Goal: Task Accomplishment & Management: Use online tool/utility

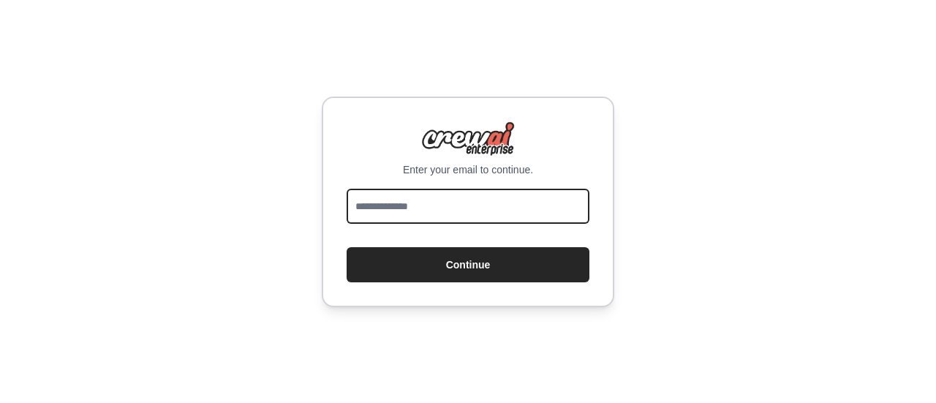
click at [441, 205] on input "email" at bounding box center [467, 206] width 243 height 35
type input "**********"
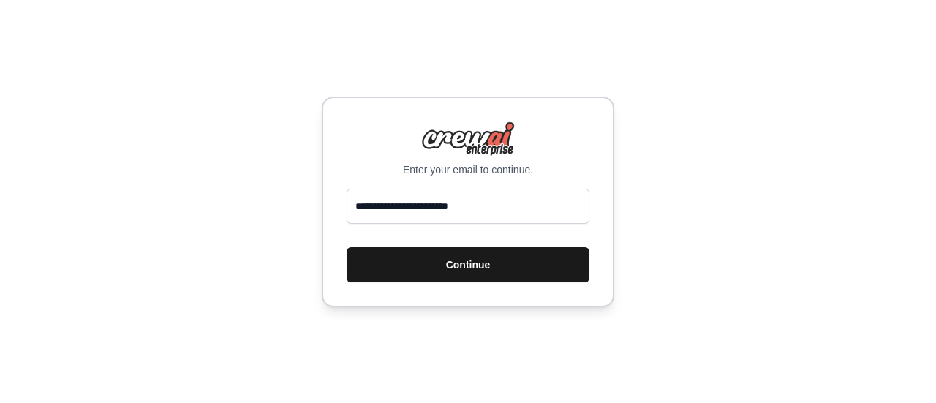
click at [441, 265] on button "Continue" at bounding box center [467, 264] width 243 height 35
click at [436, 262] on button "Continue" at bounding box center [467, 264] width 243 height 35
click at [434, 265] on button "Continue" at bounding box center [467, 264] width 243 height 35
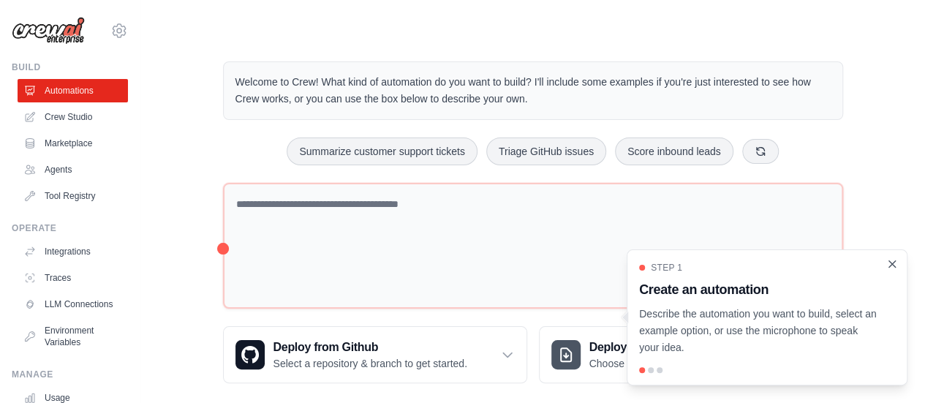
click at [892, 267] on icon "Close walkthrough" at bounding box center [891, 263] width 13 height 13
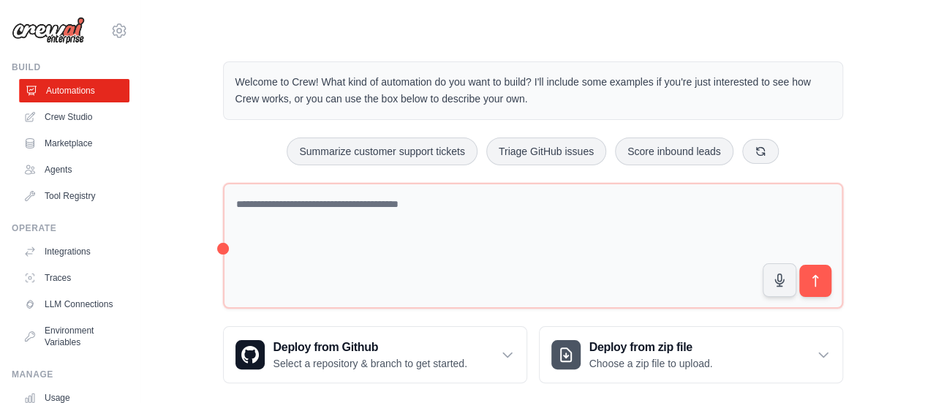
click at [62, 94] on link "Automations" at bounding box center [74, 90] width 110 height 23
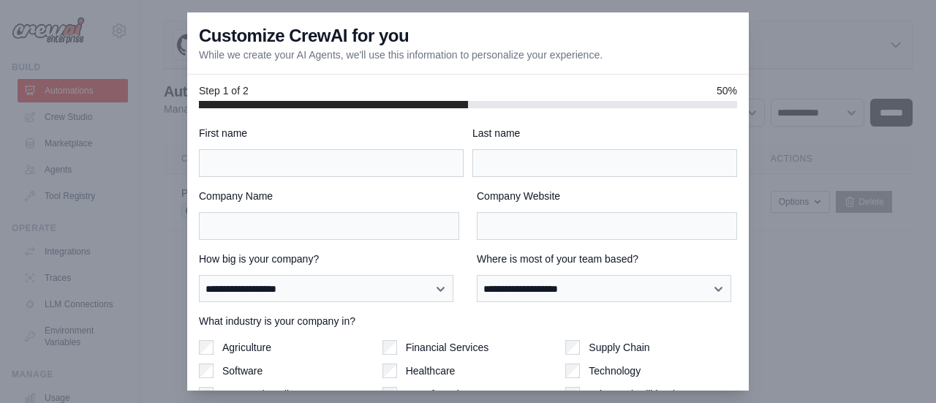
click at [111, 25] on div at bounding box center [468, 201] width 936 height 403
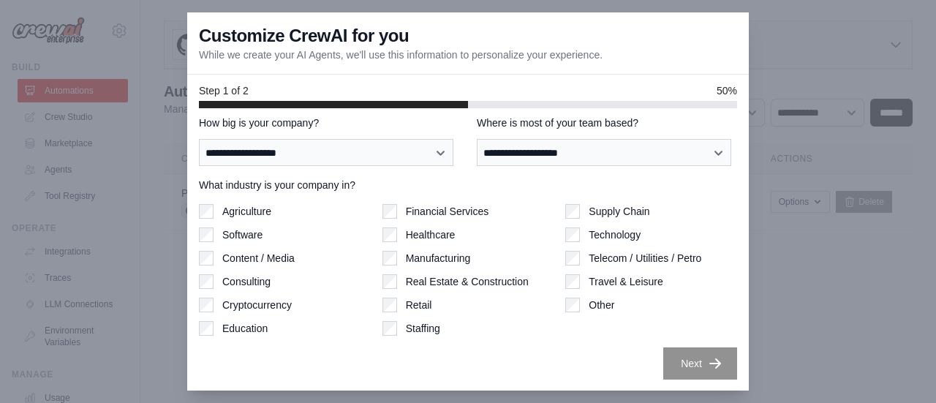
click at [70, 165] on div at bounding box center [468, 201] width 936 height 403
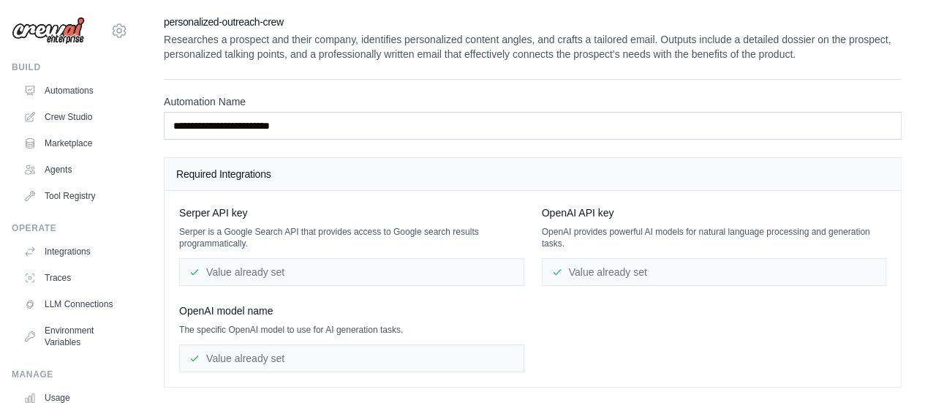
scroll to position [68, 0]
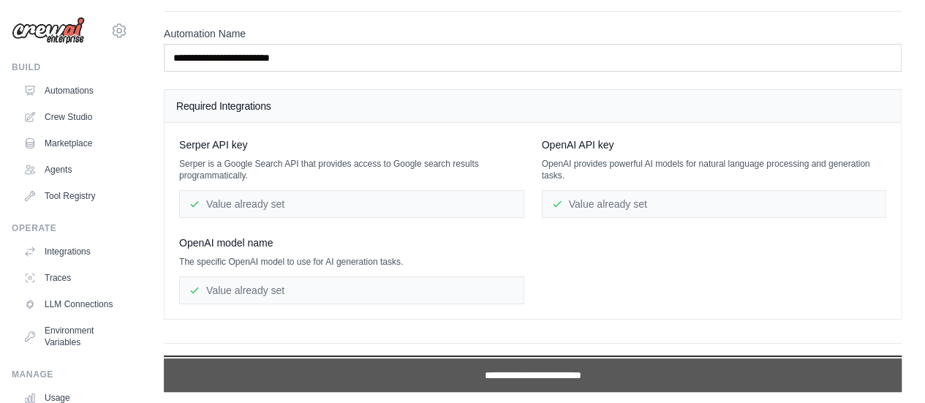
click at [531, 368] on input "**********" at bounding box center [532, 375] width 737 height 34
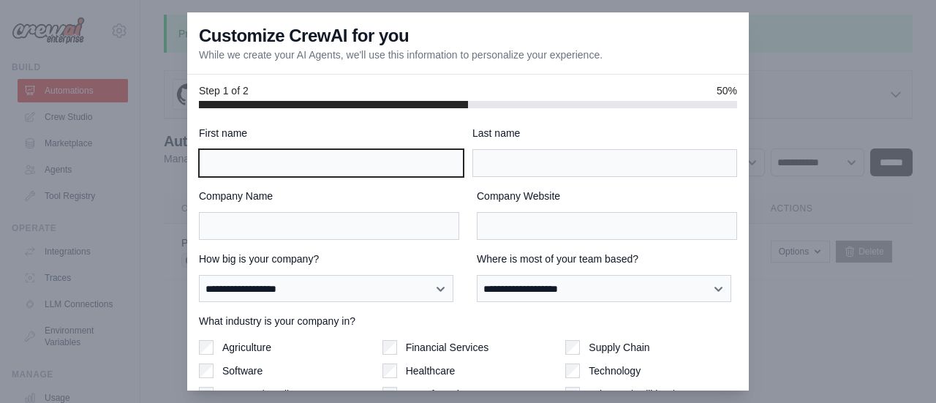
click at [363, 162] on input "First name" at bounding box center [331, 163] width 265 height 28
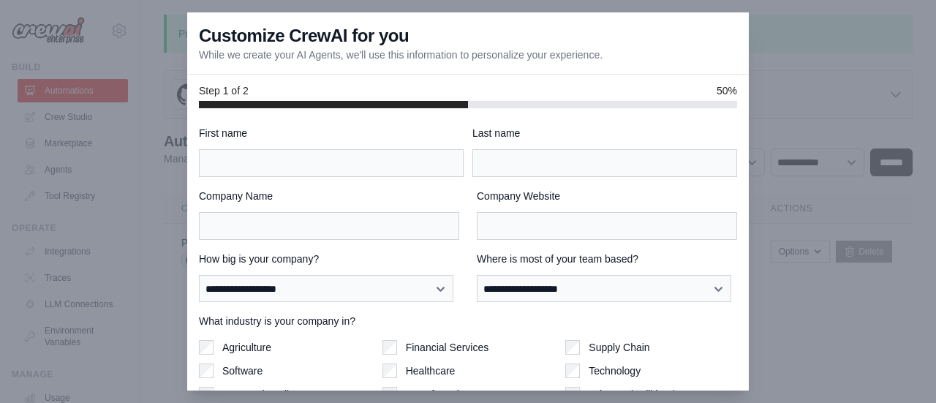
click at [816, 193] on div at bounding box center [468, 201] width 936 height 403
click at [822, 75] on div at bounding box center [468, 201] width 936 height 403
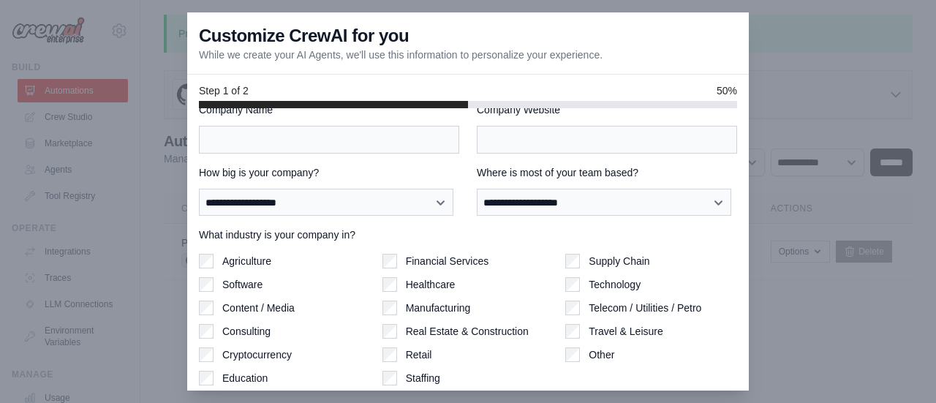
scroll to position [136, 0]
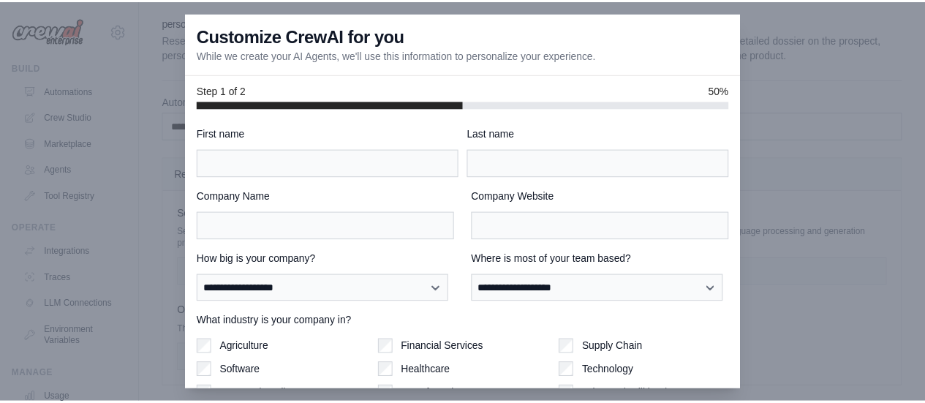
scroll to position [68, 0]
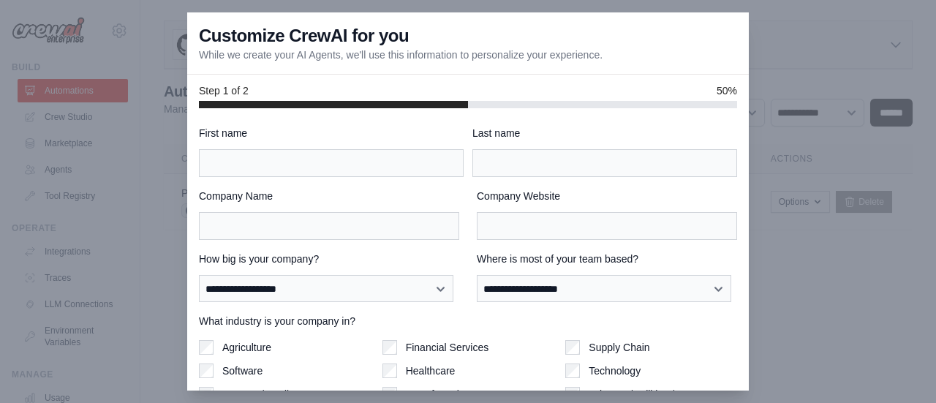
click at [23, 181] on div at bounding box center [468, 201] width 936 height 403
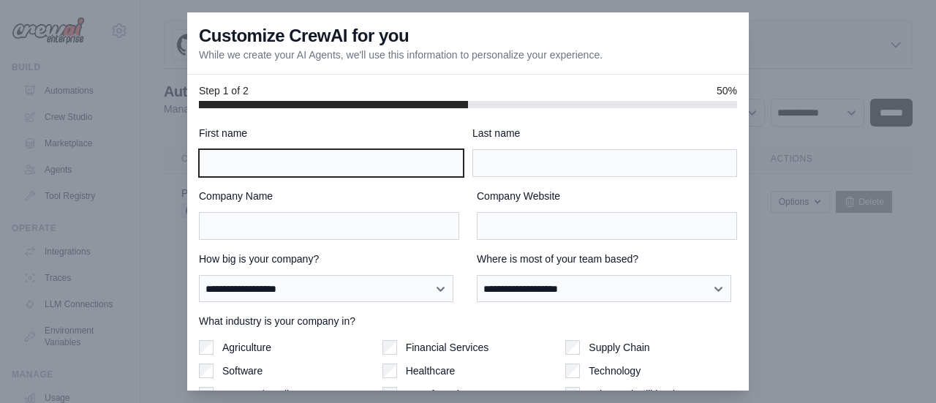
click at [354, 158] on input "First name" at bounding box center [331, 163] width 265 height 28
type input "******"
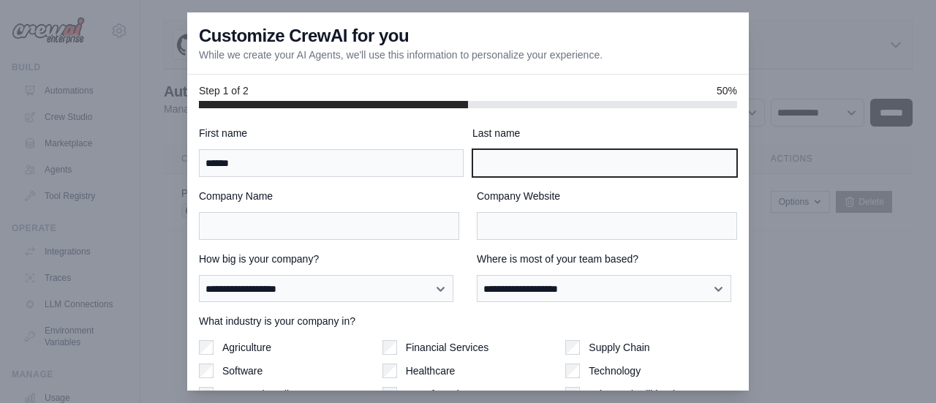
type input "*"
type input "*********"
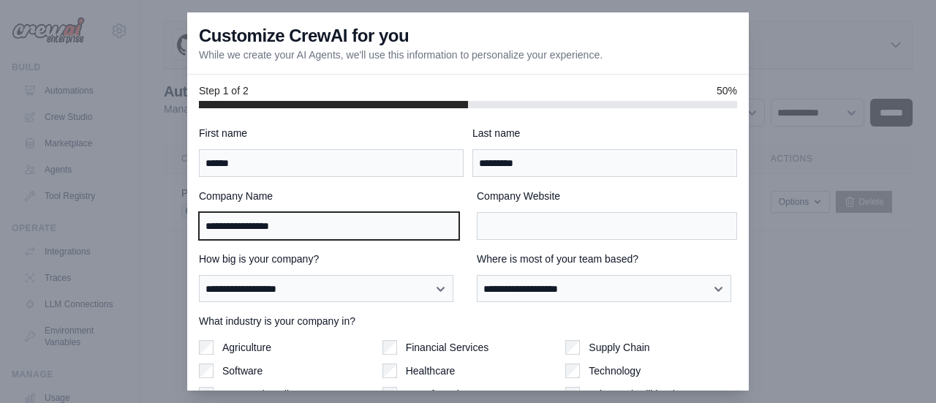
type input "**********"
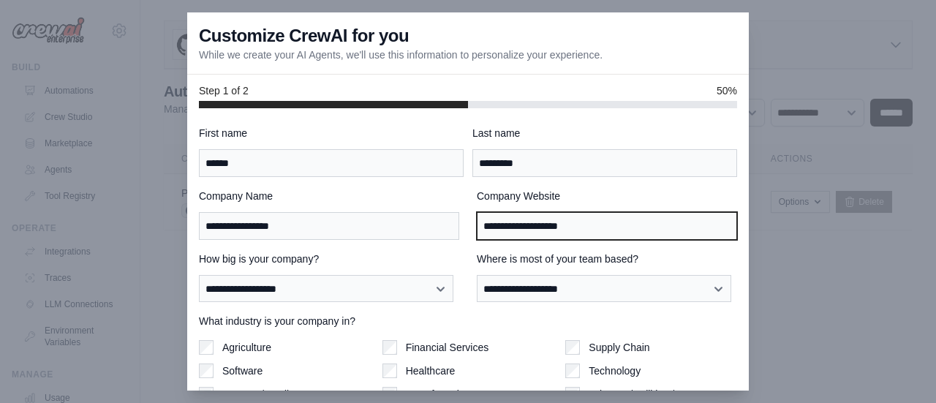
paste input "********"
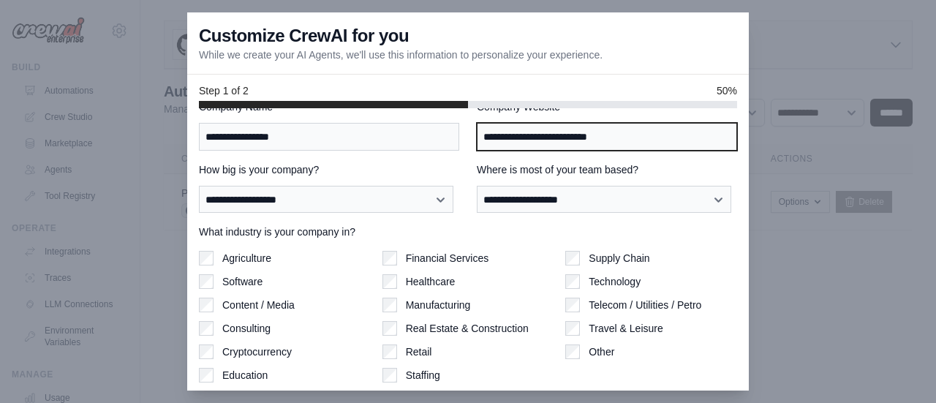
scroll to position [99, 0]
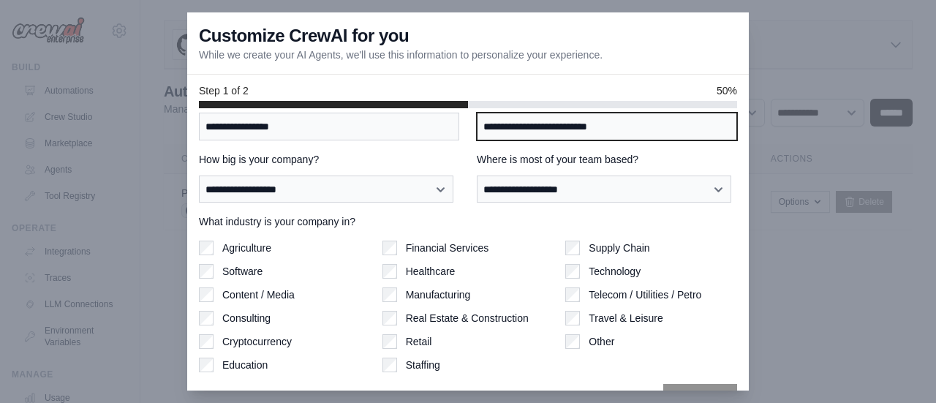
type input "**********"
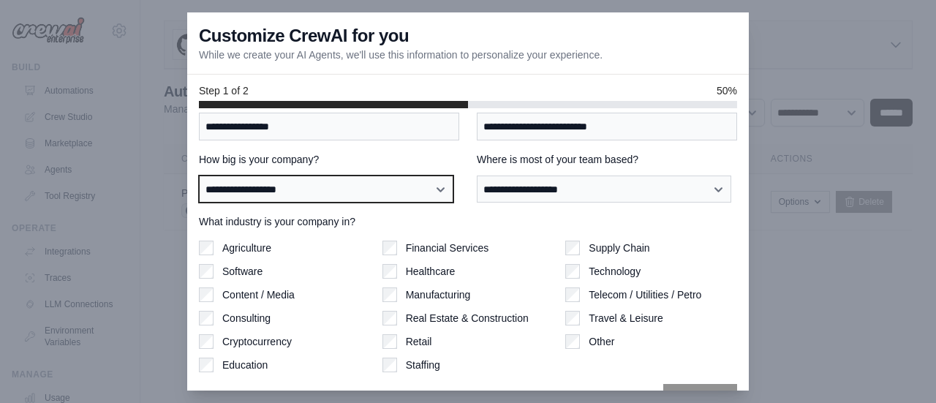
click at [335, 181] on select "**********" at bounding box center [326, 188] width 254 height 27
select select "**********"
click at [199, 175] on select "**********" at bounding box center [326, 188] width 254 height 27
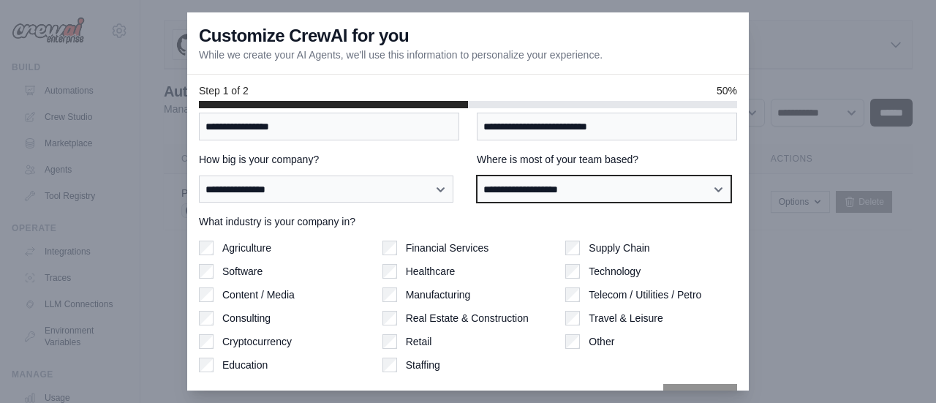
click at [514, 194] on select "**********" at bounding box center [604, 188] width 254 height 27
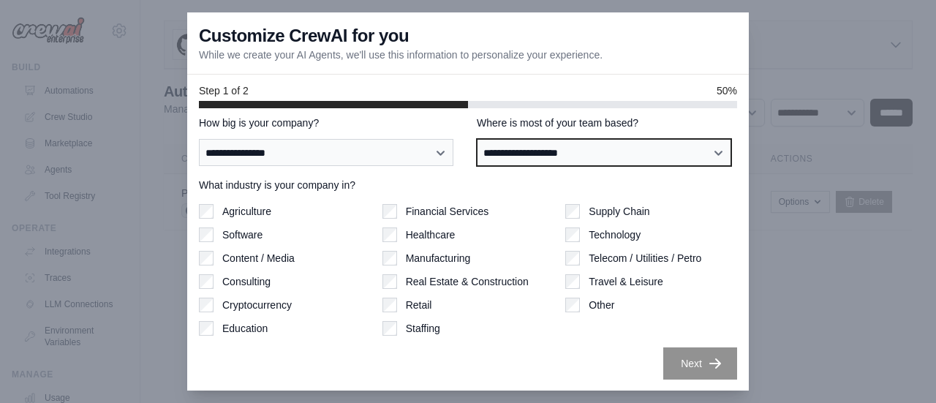
scroll to position [115, 0]
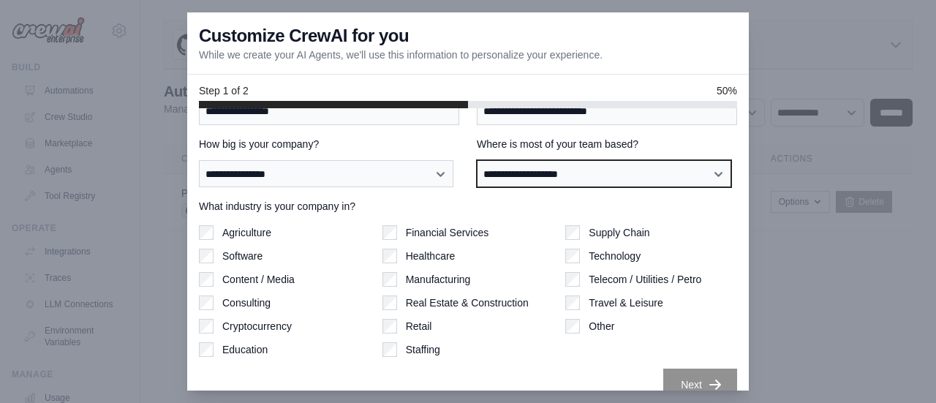
click at [518, 181] on select "**********" at bounding box center [604, 173] width 254 height 27
select select "**********"
click at [477, 160] on select "**********" at bounding box center [604, 173] width 254 height 27
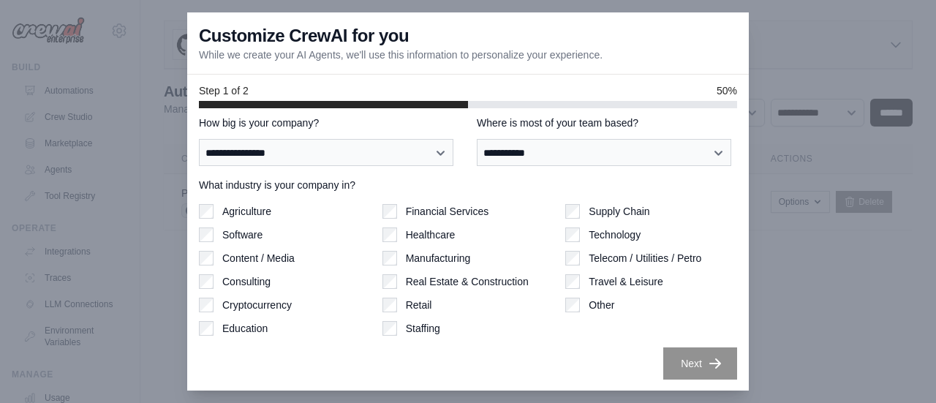
click at [573, 238] on div "Technology" at bounding box center [651, 234] width 172 height 15
click at [674, 372] on button "Next" at bounding box center [700, 362] width 74 height 32
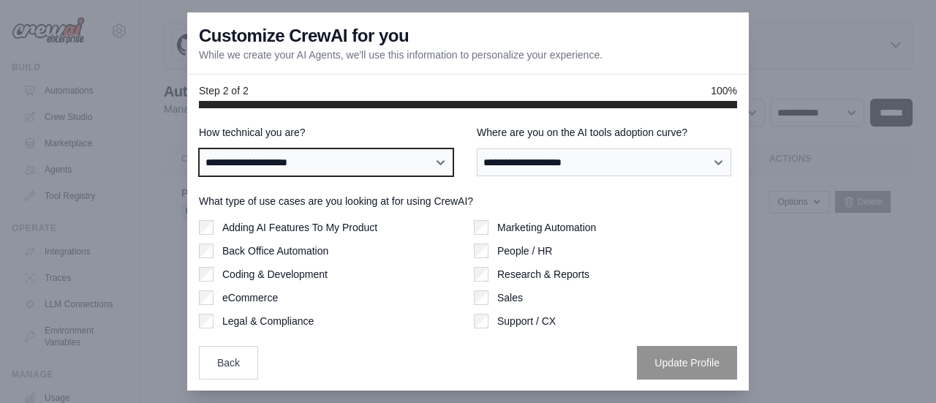
click at [402, 156] on select "**********" at bounding box center [326, 161] width 254 height 27
select select "**********"
click at [199, 148] on select "**********" at bounding box center [326, 161] width 254 height 27
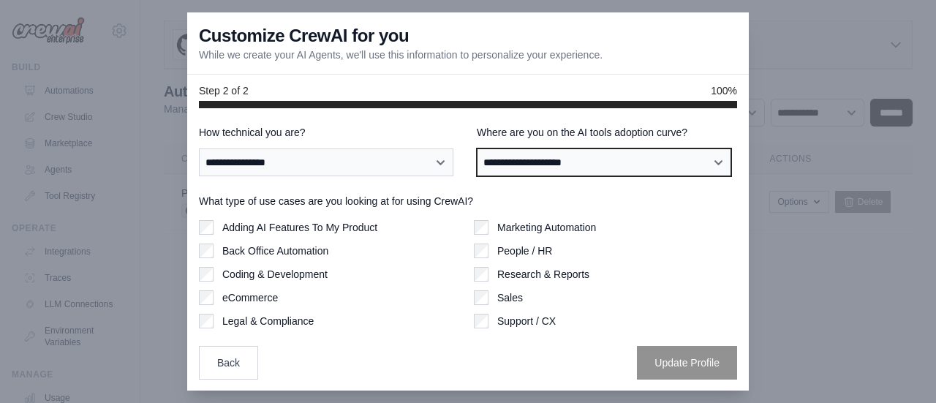
click at [527, 172] on select "**********" at bounding box center [604, 161] width 254 height 27
select select "**********"
click at [477, 148] on select "**********" at bounding box center [604, 161] width 254 height 27
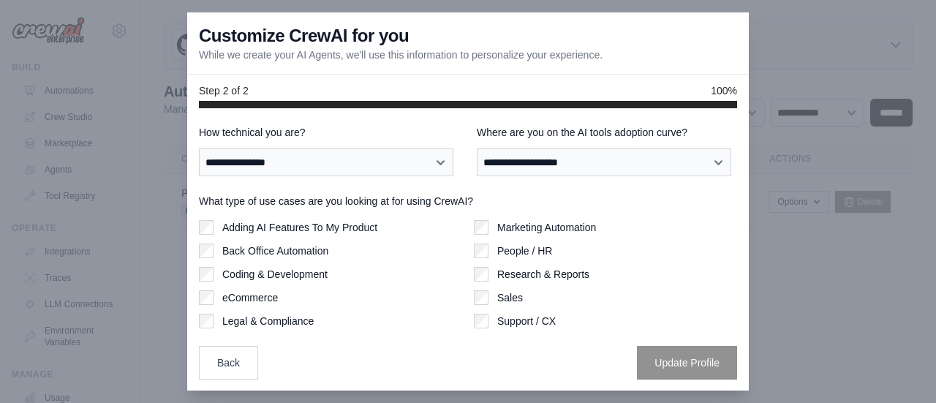
click at [346, 223] on label "Adding AI Features To My Product" at bounding box center [299, 227] width 155 height 15
click at [317, 240] on div "Adding AI Features To My Product Back Office Automation Coding & Development eC…" at bounding box center [330, 274] width 263 height 108
click at [300, 258] on div "Adding AI Features To My Product Back Office Automation Coding & Development eC…" at bounding box center [330, 274] width 263 height 108
click at [297, 258] on div "Adding AI Features To My Product Back Office Automation Coding & Development eC…" at bounding box center [330, 274] width 263 height 108
click at [290, 244] on label "Back Office Automation" at bounding box center [275, 250] width 106 height 15
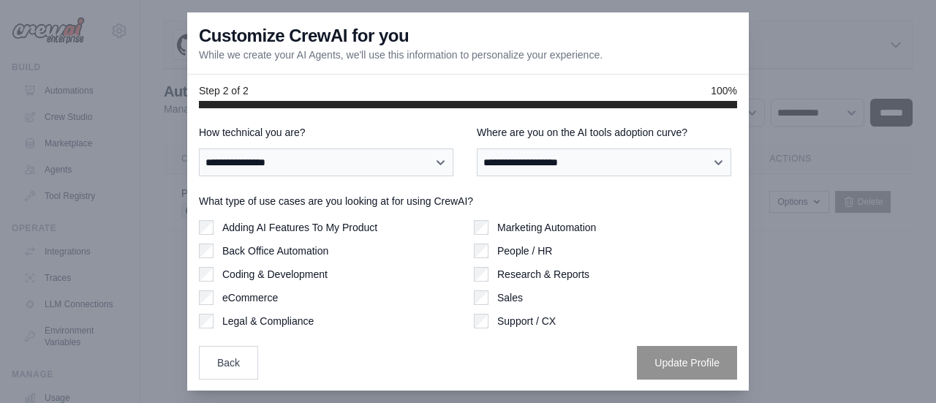
click at [270, 271] on label "Coding & Development" at bounding box center [274, 274] width 105 height 15
click at [578, 226] on label "Marketing Automation" at bounding box center [546, 227] width 99 height 15
click at [498, 295] on label "Sales" at bounding box center [510, 297] width 26 height 15
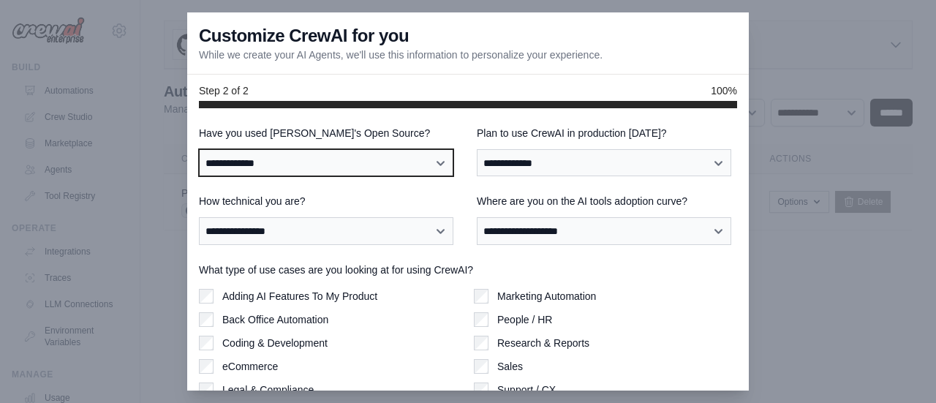
click at [402, 172] on select "**********" at bounding box center [326, 162] width 254 height 27
select select "**********"
click at [199, 149] on select "**********" at bounding box center [326, 162] width 254 height 27
click at [422, 167] on select "**********" at bounding box center [326, 162] width 254 height 27
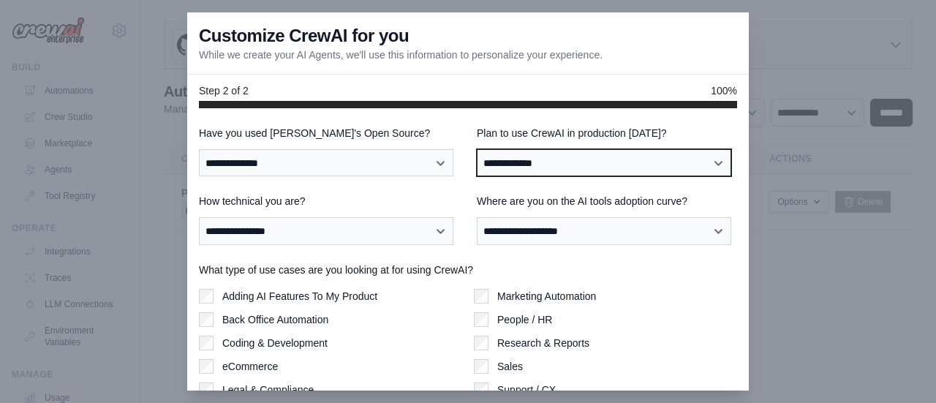
click at [536, 158] on select "**********" at bounding box center [604, 162] width 254 height 27
select select "****"
click at [477, 149] on select "**********" at bounding box center [604, 162] width 254 height 27
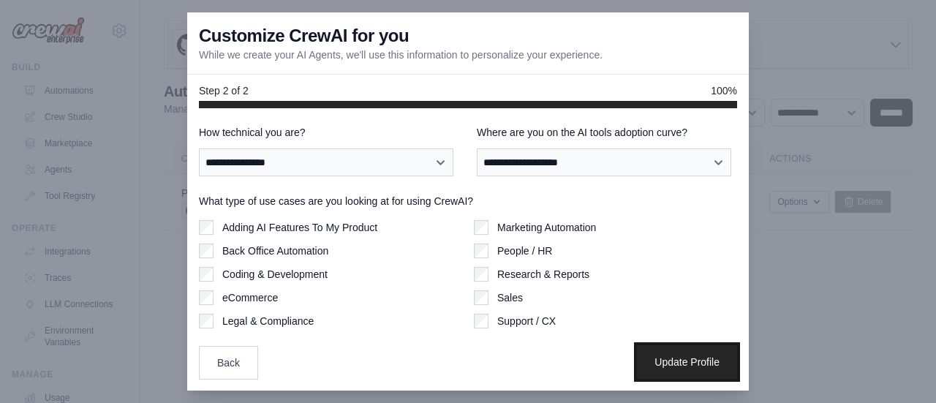
click at [664, 368] on button "Update Profile" at bounding box center [687, 362] width 100 height 34
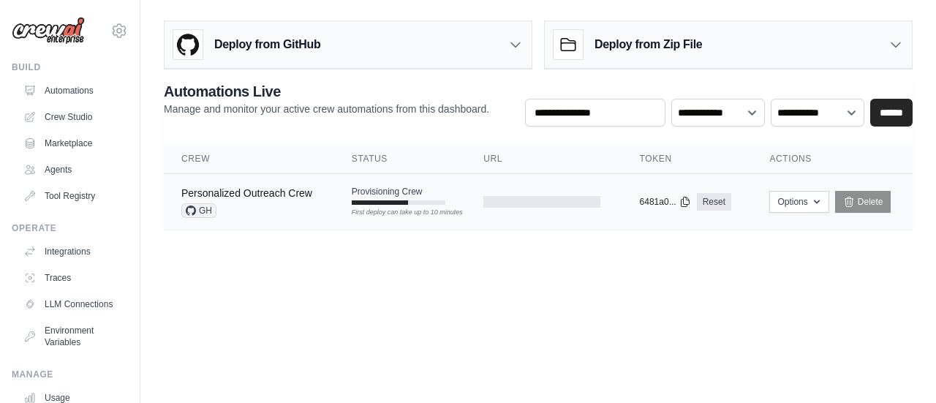
click at [307, 201] on div "Personalized Outreach Crew GH" at bounding box center [246, 202] width 131 height 32
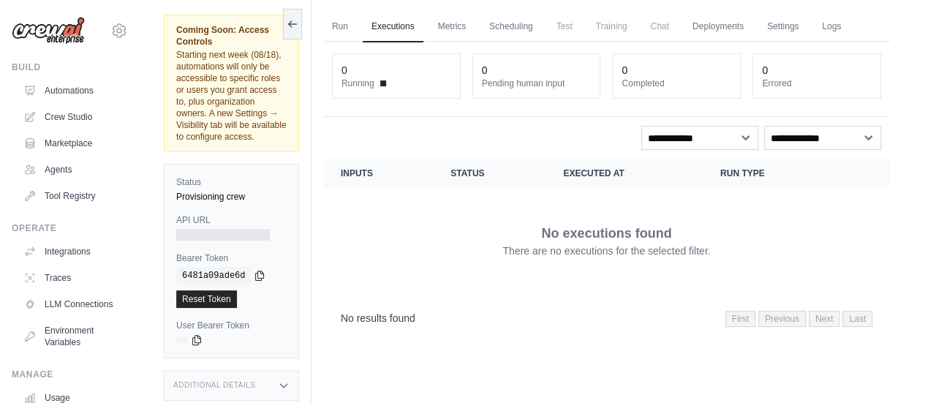
scroll to position [85, 0]
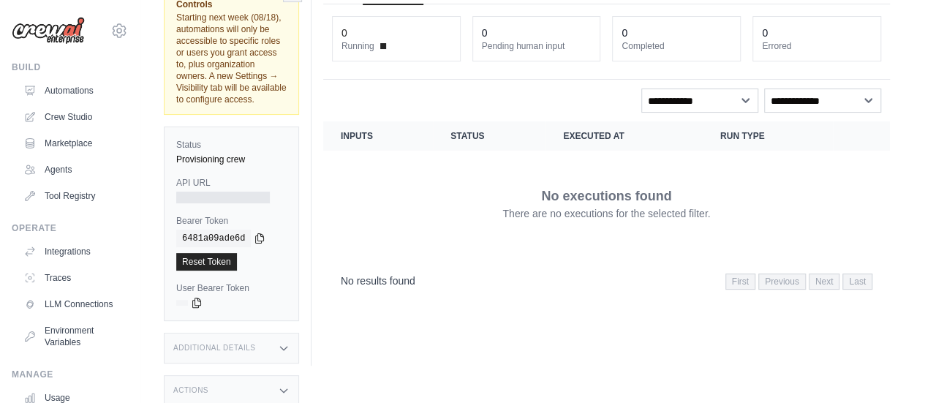
click at [285, 342] on icon at bounding box center [284, 348] width 12 height 12
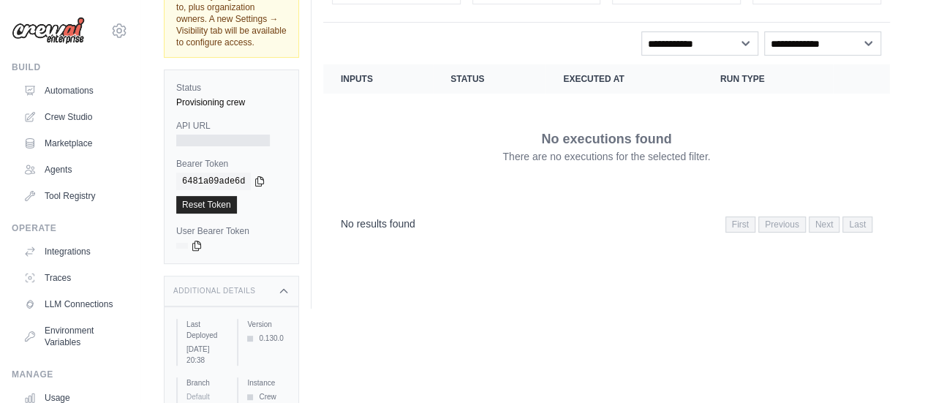
scroll to position [215, 0]
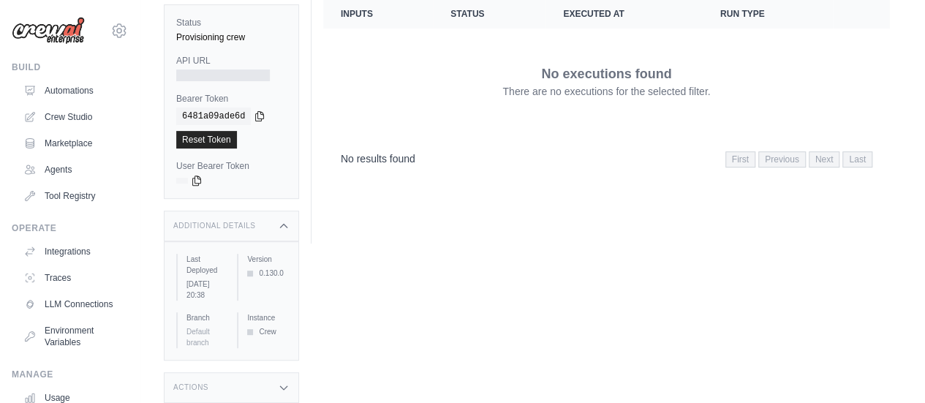
click at [272, 383] on div "Actions" at bounding box center [231, 387] width 135 height 31
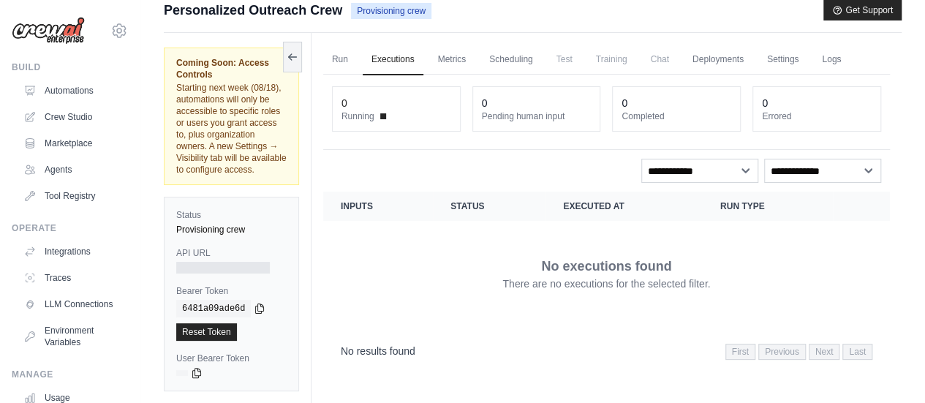
scroll to position [0, 0]
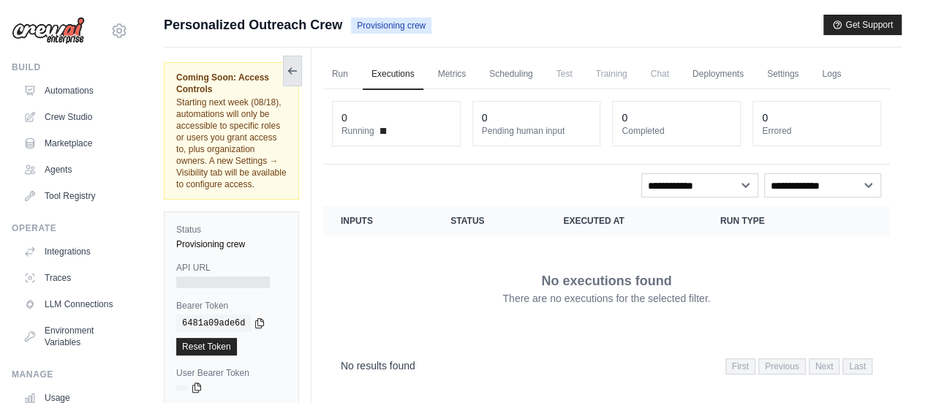
click at [293, 73] on icon at bounding box center [293, 71] width 12 height 12
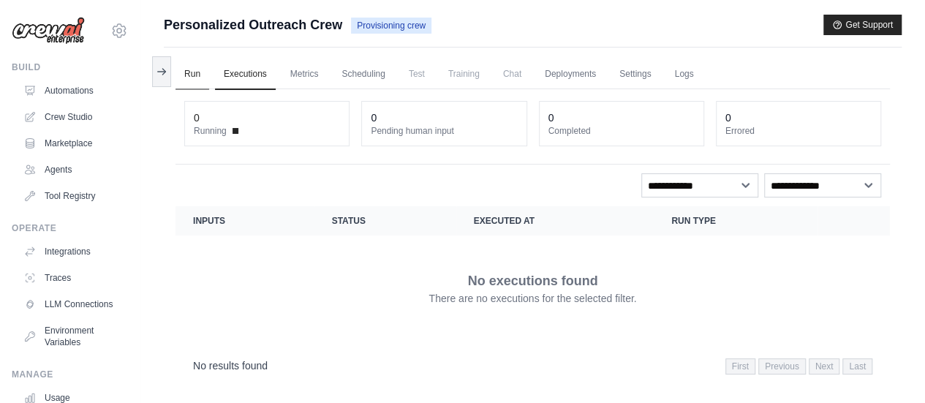
click at [191, 74] on link "Run" at bounding box center [192, 74] width 34 height 31
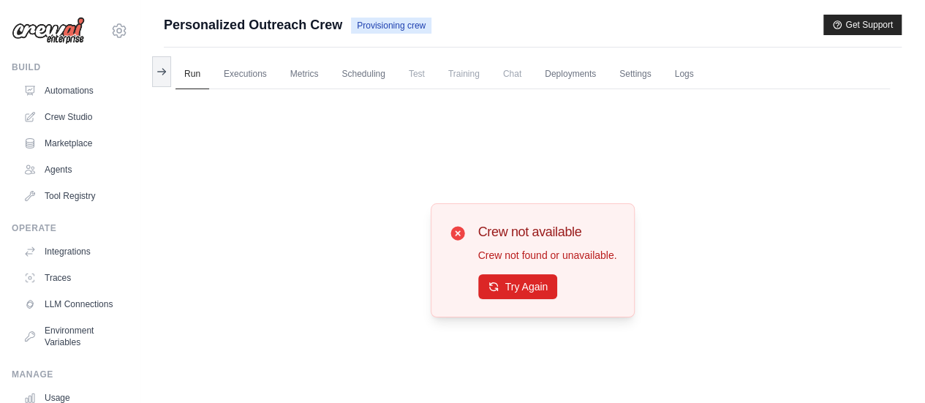
drag, startPoint x: 191, startPoint y: 74, endPoint x: 434, endPoint y: 156, distance: 256.8
click at [408, 145] on div "Run Executions Metrics Scheduling Test Training Chat Deployments Settings Logs …" at bounding box center [532, 249] width 737 height 403
click at [225, 23] on span "Personalized Outreach Crew" at bounding box center [253, 25] width 178 height 20
click at [83, 80] on link "Automations" at bounding box center [74, 90] width 110 height 23
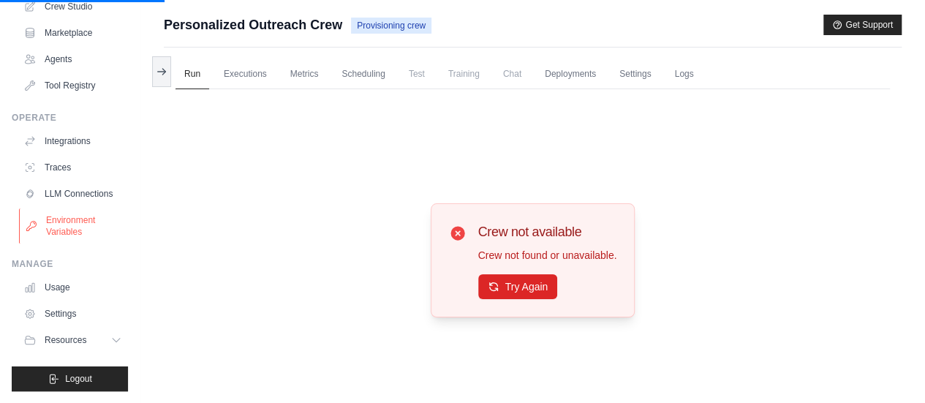
click at [64, 230] on link "Environment Variables" at bounding box center [74, 225] width 110 height 35
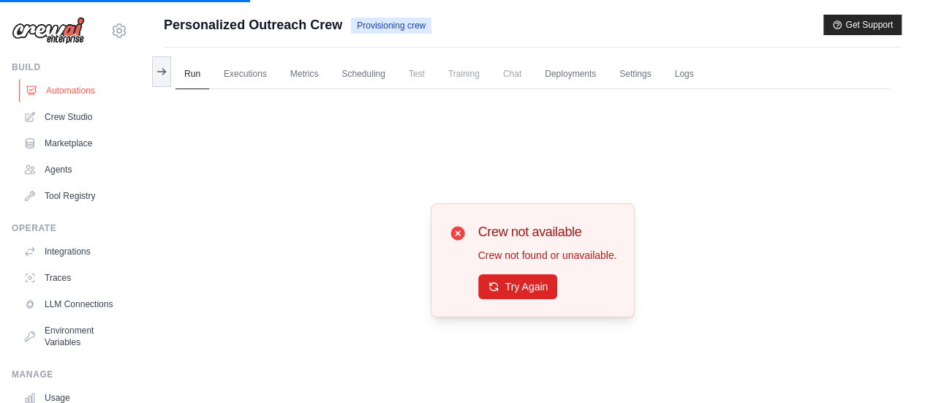
click at [68, 93] on link "Automations" at bounding box center [74, 90] width 110 height 23
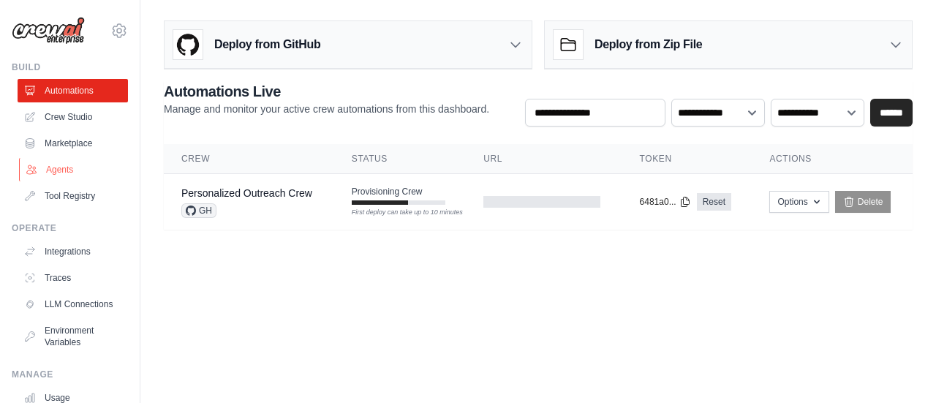
click at [72, 167] on link "Agents" at bounding box center [74, 169] width 110 height 23
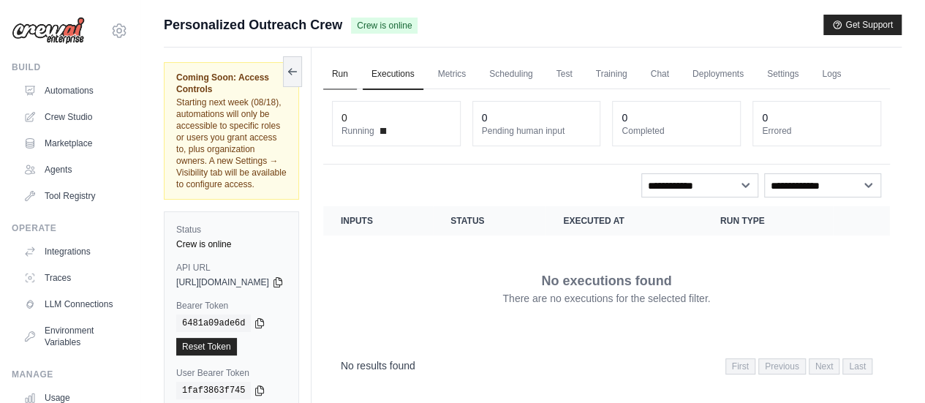
click at [357, 77] on link "Run" at bounding box center [340, 74] width 34 height 31
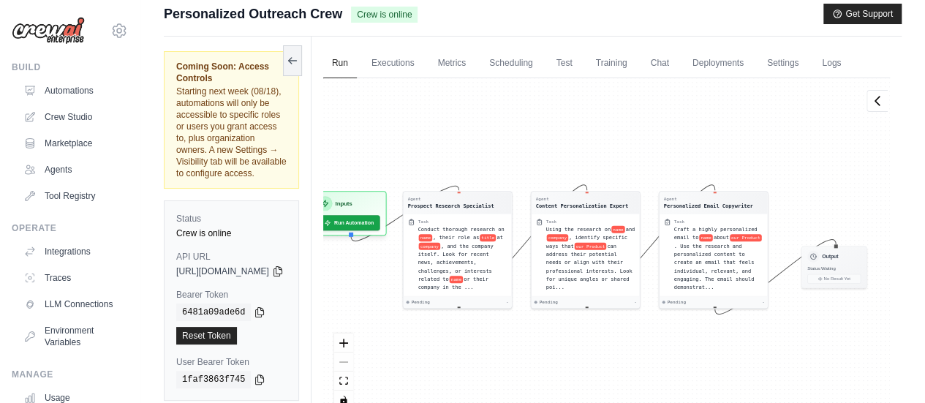
scroll to position [9, 0]
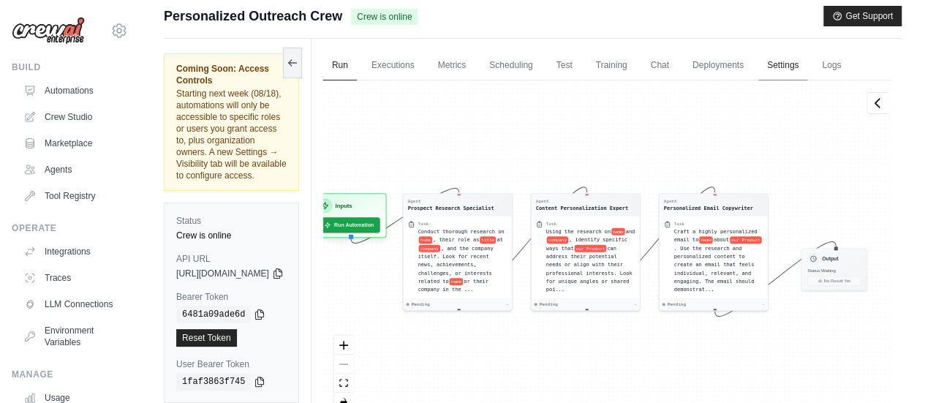
click at [807, 61] on link "Settings" at bounding box center [782, 65] width 49 height 31
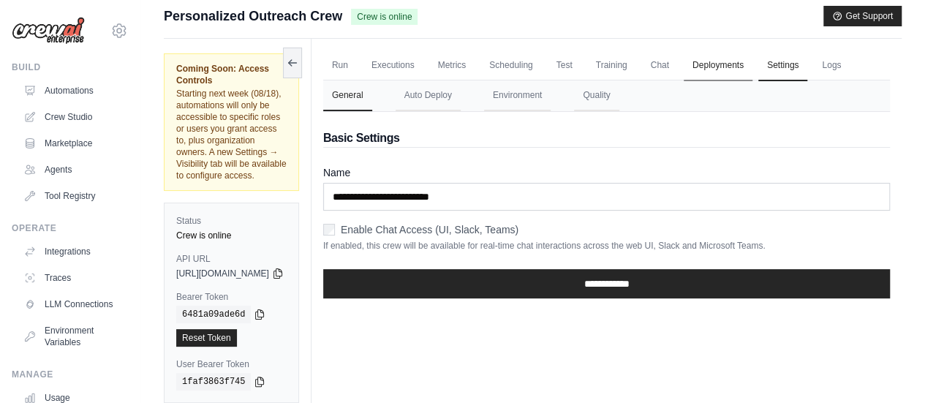
click at [743, 69] on link "Deployments" at bounding box center [717, 65] width 69 height 31
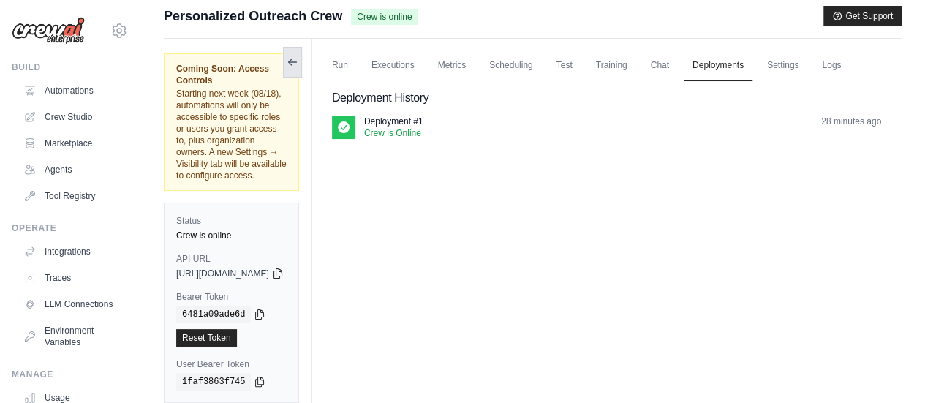
click at [291, 63] on icon at bounding box center [289, 62] width 3 height 6
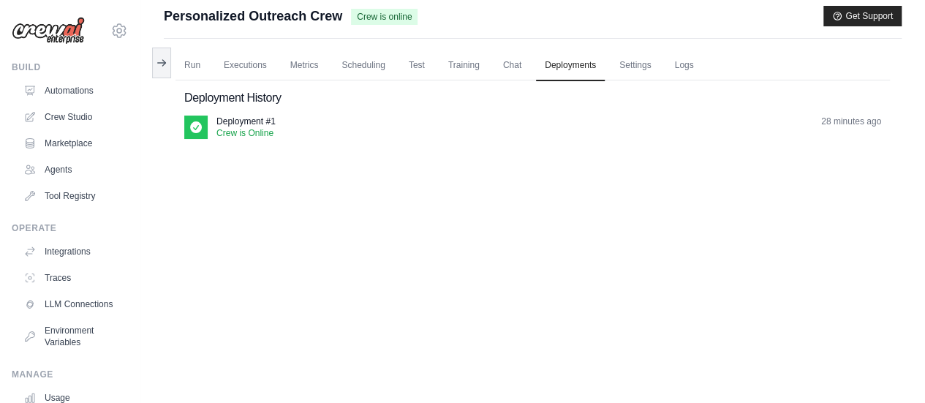
click at [219, 112] on div "Deployment History Deployment #1 Crew is Online 28 minutes ago" at bounding box center [532, 113] width 714 height 67
click at [397, 19] on span "Crew is online" at bounding box center [384, 17] width 67 height 16
click at [509, 65] on link "Chat" at bounding box center [512, 65] width 36 height 31
click at [420, 64] on link "Test" at bounding box center [417, 65] width 34 height 31
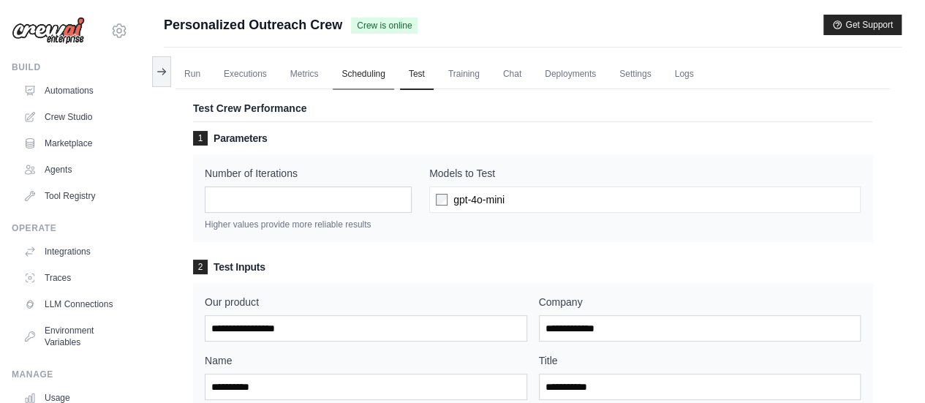
click at [367, 72] on link "Scheduling" at bounding box center [363, 74] width 61 height 31
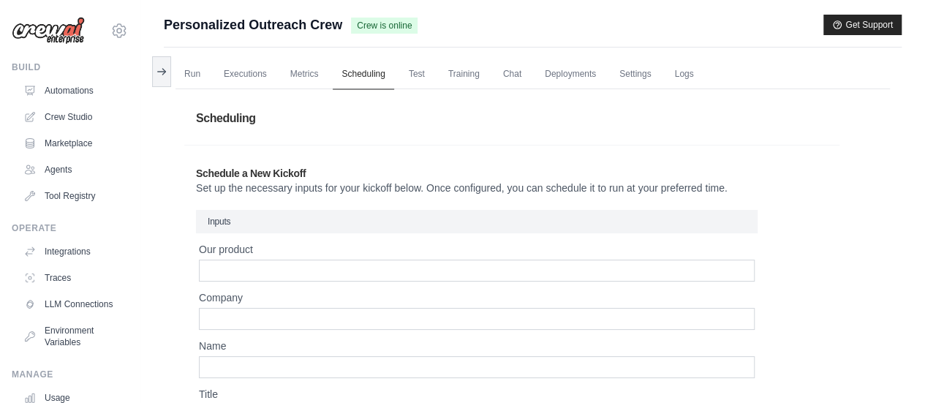
click at [367, 72] on link "Scheduling" at bounding box center [363, 74] width 61 height 31
click at [307, 79] on link "Metrics" at bounding box center [304, 74] width 46 height 31
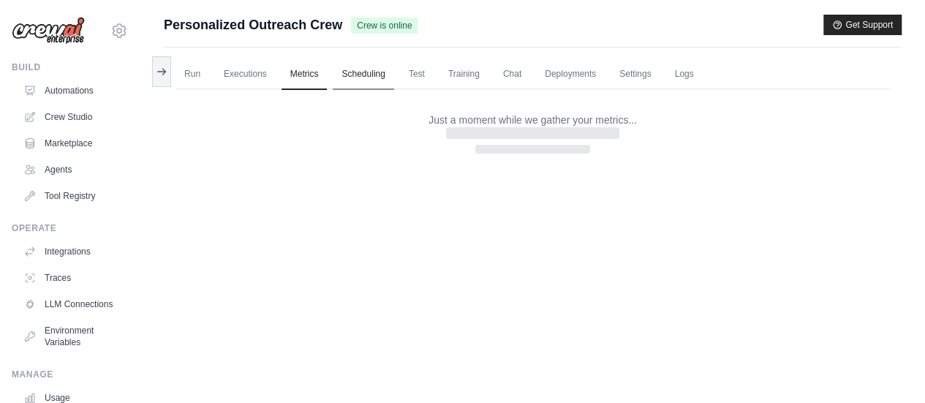
click at [346, 79] on link "Scheduling" at bounding box center [363, 74] width 61 height 31
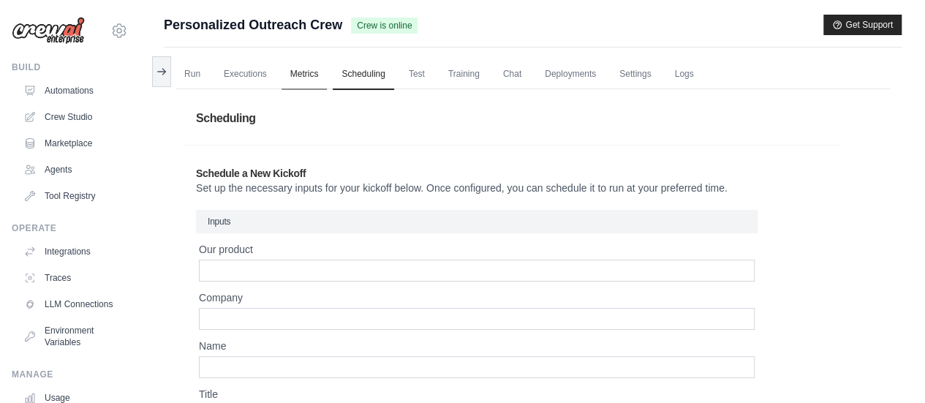
click at [297, 68] on link "Metrics" at bounding box center [304, 74] width 46 height 31
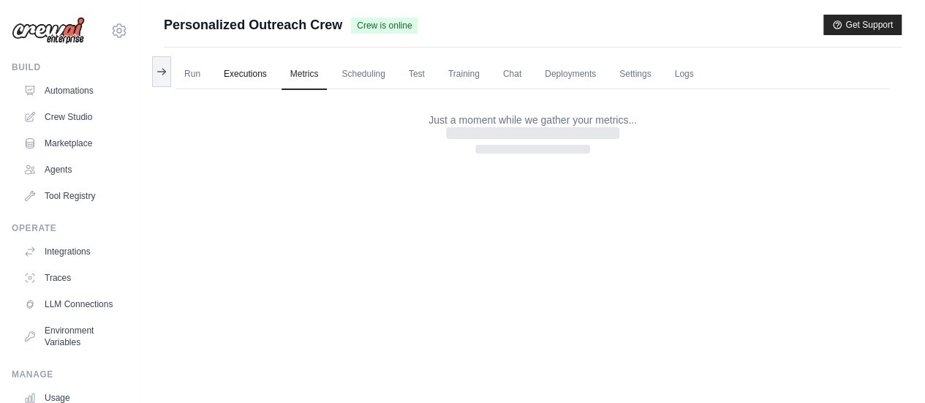
click at [260, 74] on link "Executions" at bounding box center [245, 74] width 61 height 31
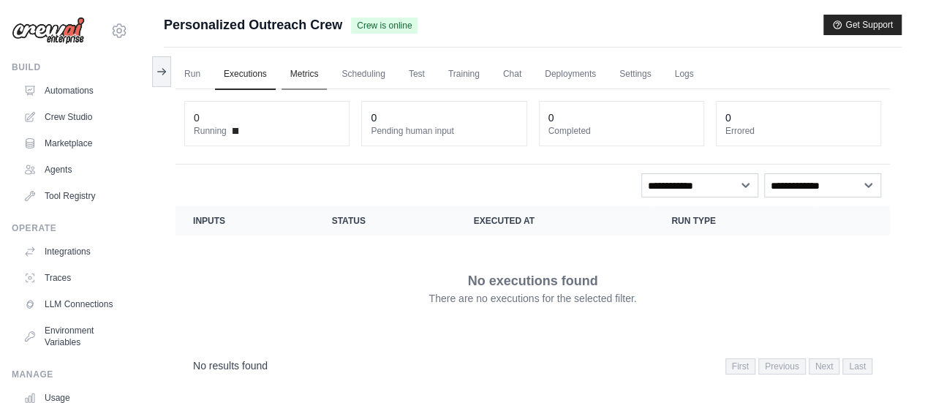
click at [301, 74] on link "Metrics" at bounding box center [304, 74] width 46 height 31
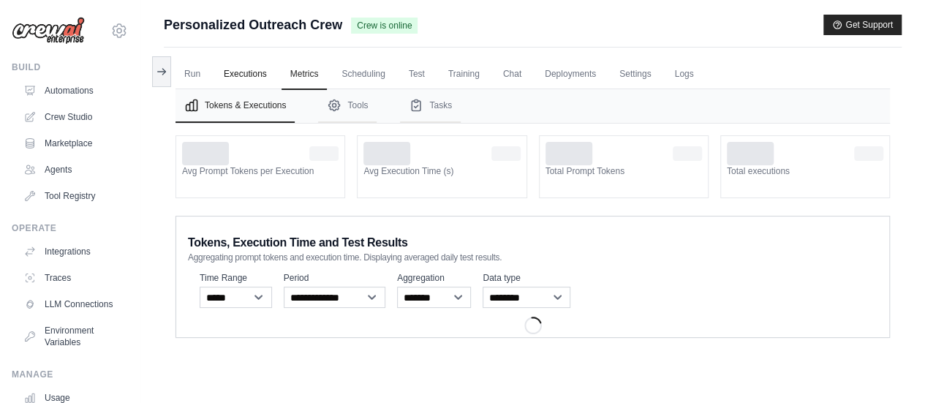
click at [228, 71] on link "Executions" at bounding box center [245, 74] width 61 height 31
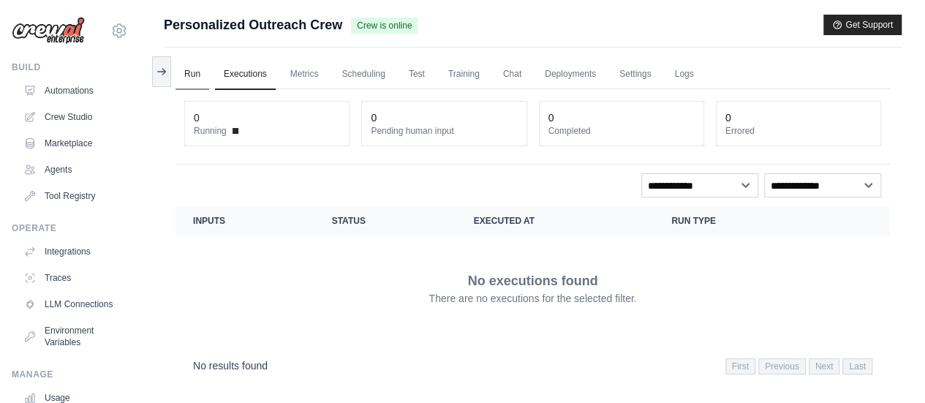
click at [202, 75] on link "Run" at bounding box center [192, 74] width 34 height 31
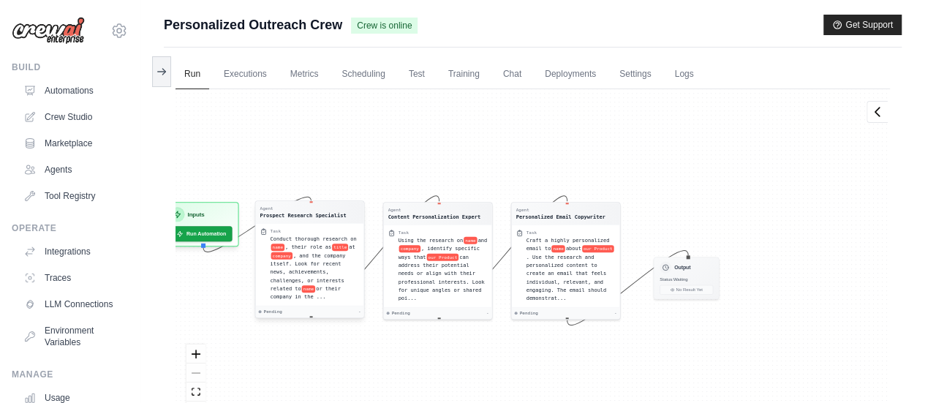
click at [308, 240] on span "Conduct thorough research on" at bounding box center [313, 238] width 86 height 6
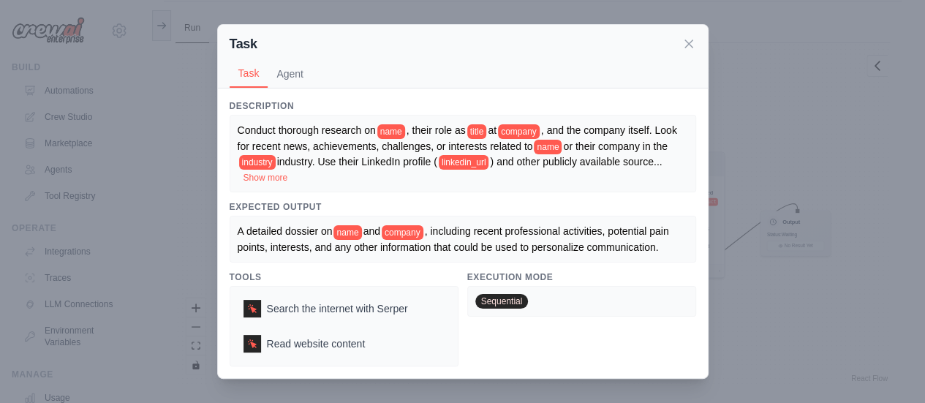
scroll to position [61, 0]
click at [835, 151] on div "Task Task Agent Description Conduct thorough research on name , their role as t…" at bounding box center [462, 201] width 925 height 403
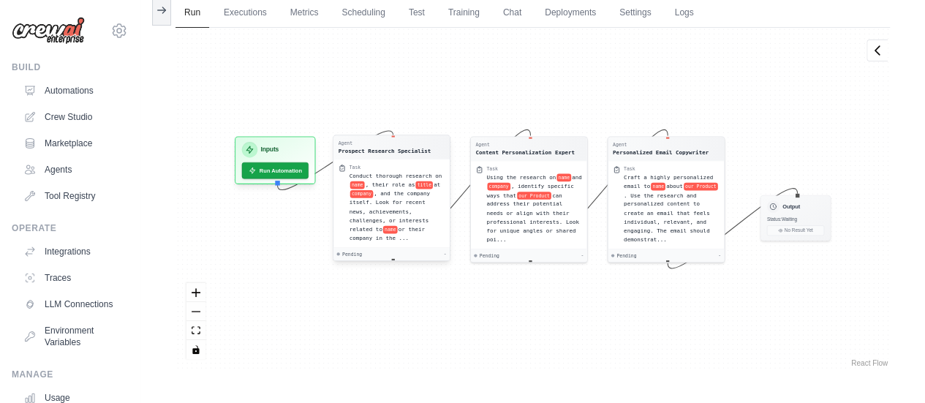
click at [356, 171] on div "Conduct thorough research on name , their role as title at company , and the co…" at bounding box center [397, 207] width 96 height 72
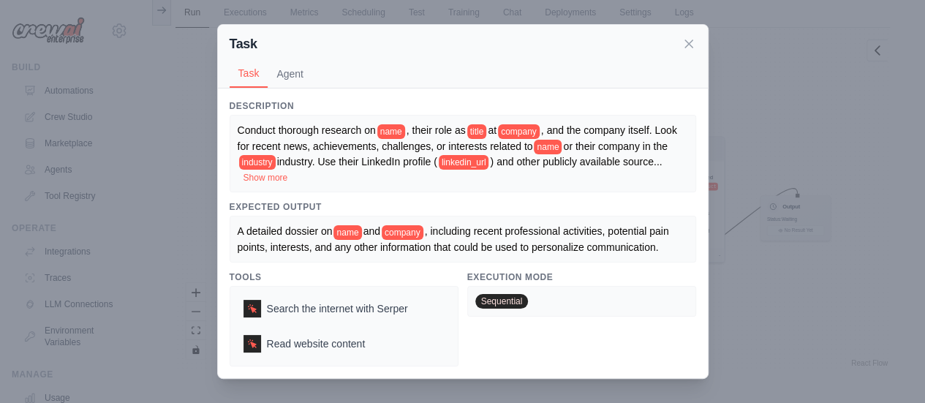
click at [877, 174] on div "Task Task Agent Description Conduct thorough research on name , their role as t…" at bounding box center [462, 201] width 925 height 403
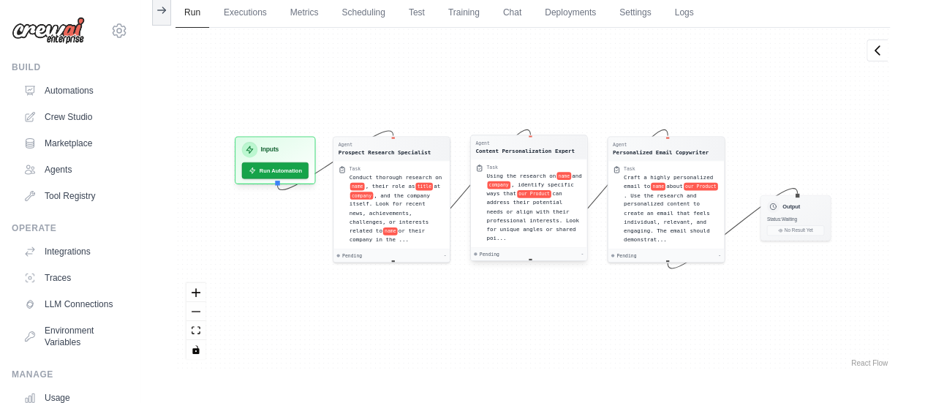
click at [526, 190] on span "our Product" at bounding box center [534, 194] width 34 height 8
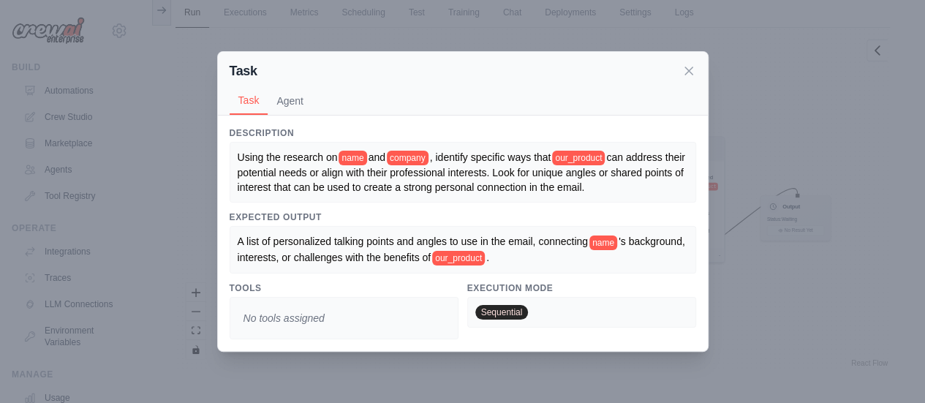
click at [823, 182] on div "Task Task Agent Description Using the research on name and company , identify s…" at bounding box center [462, 201] width 925 height 403
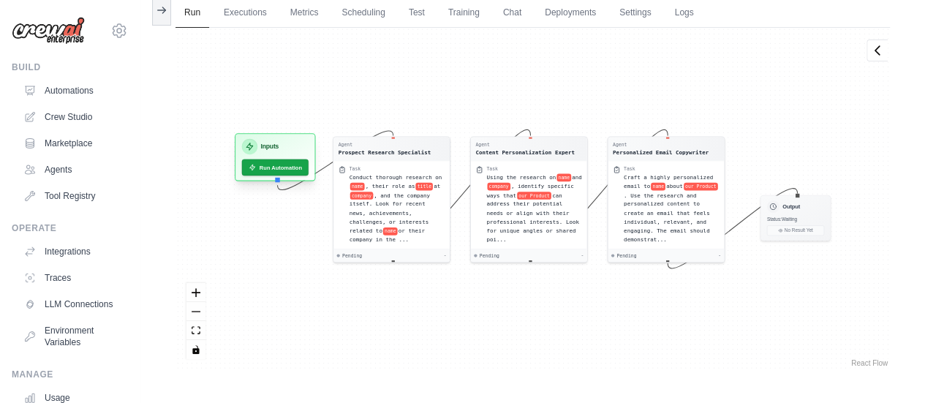
click at [294, 152] on div "Inputs" at bounding box center [275, 146] width 67 height 15
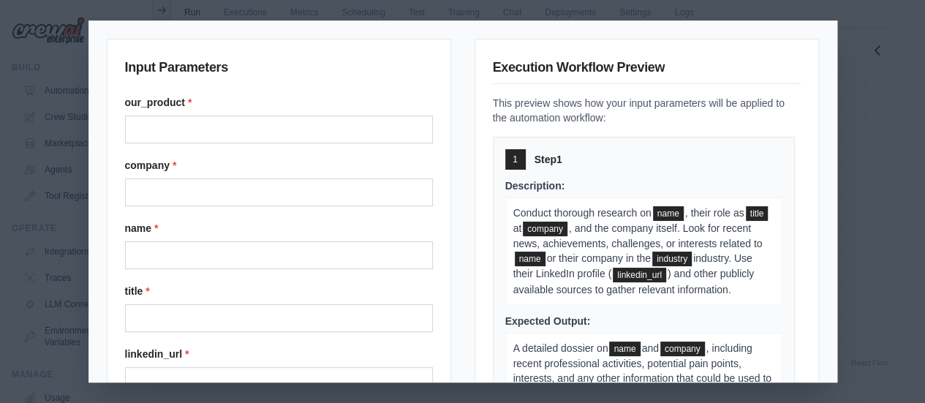
scroll to position [0, 0]
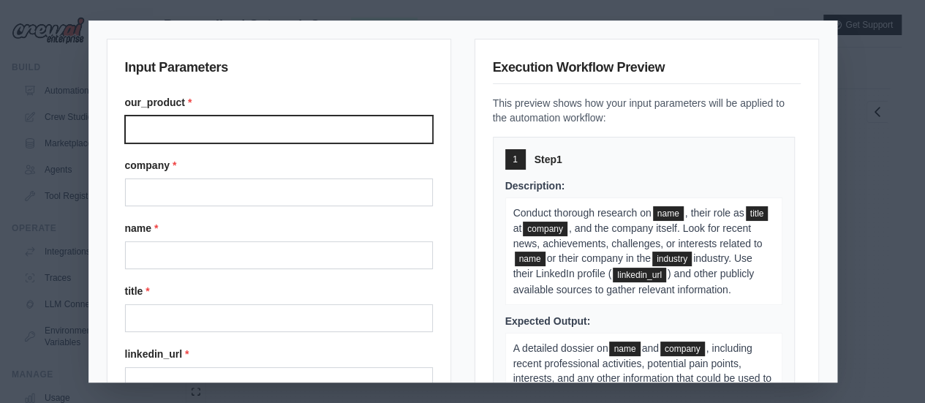
click at [267, 127] on input "Our product" at bounding box center [279, 129] width 308 height 28
type input "**********"
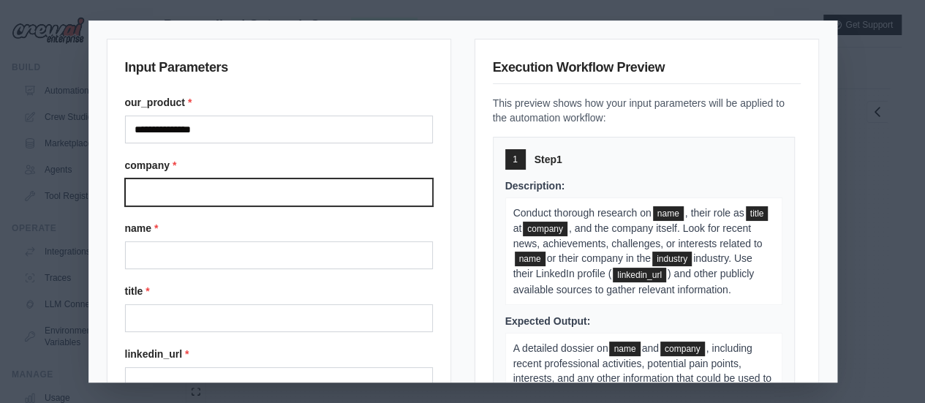
click at [212, 195] on input "Company" at bounding box center [279, 192] width 308 height 28
type input "**********"
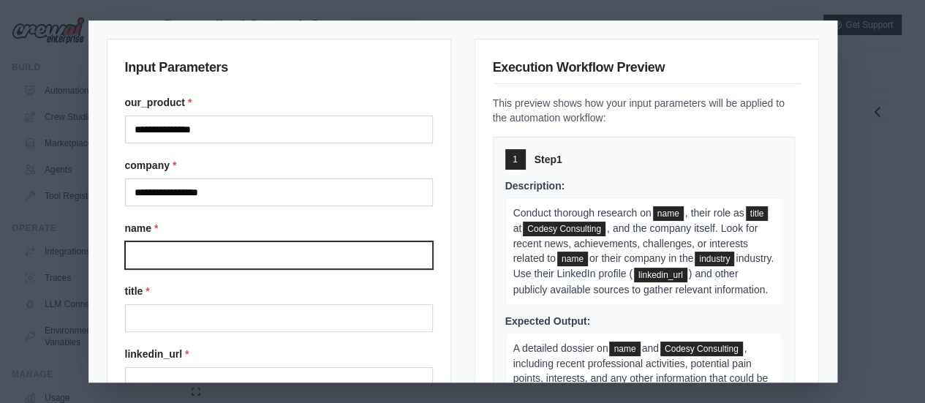
click at [212, 251] on input "Name" at bounding box center [279, 255] width 308 height 28
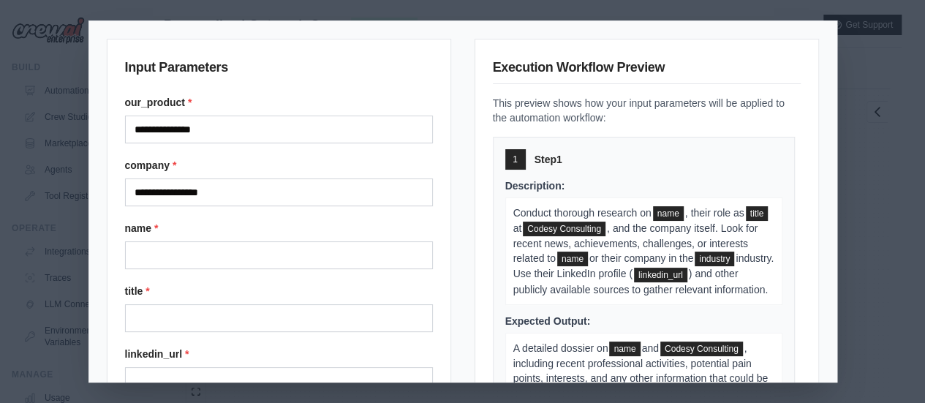
click at [202, 284] on label "title *" at bounding box center [279, 291] width 308 height 15
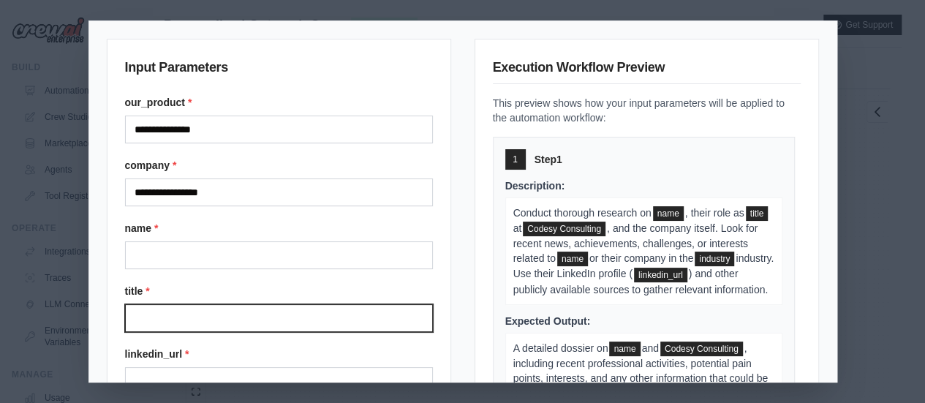
click at [202, 304] on input "Title" at bounding box center [279, 318] width 308 height 28
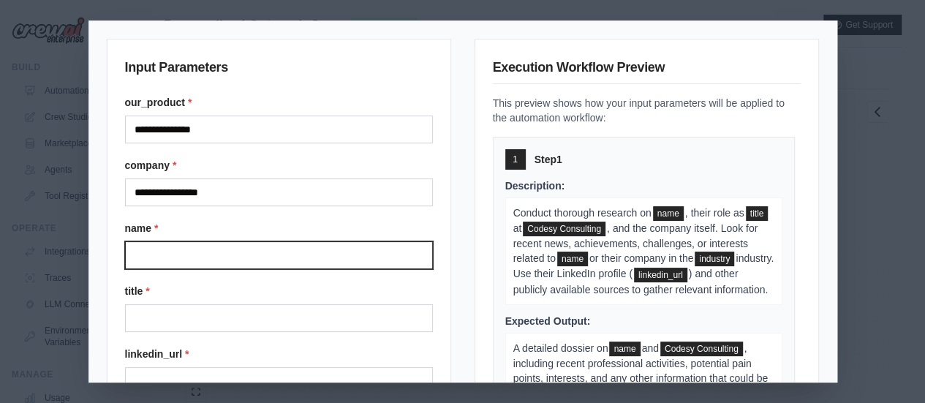
click at [197, 248] on input "Name" at bounding box center [279, 255] width 308 height 28
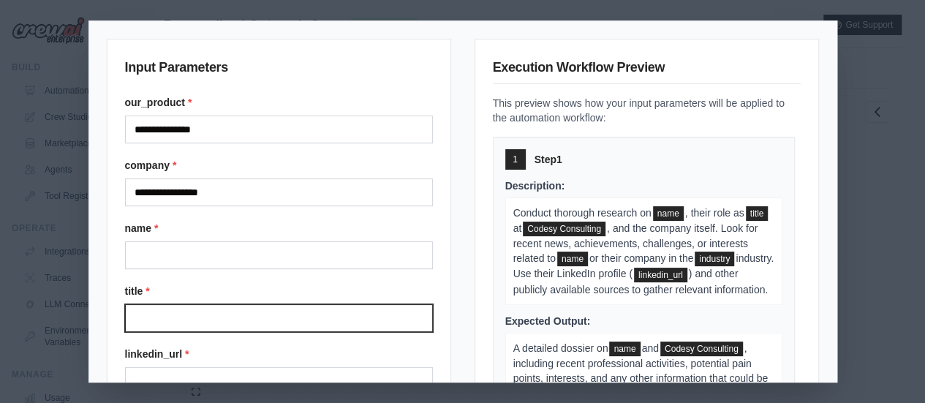
click at [186, 314] on input "Title" at bounding box center [279, 318] width 308 height 28
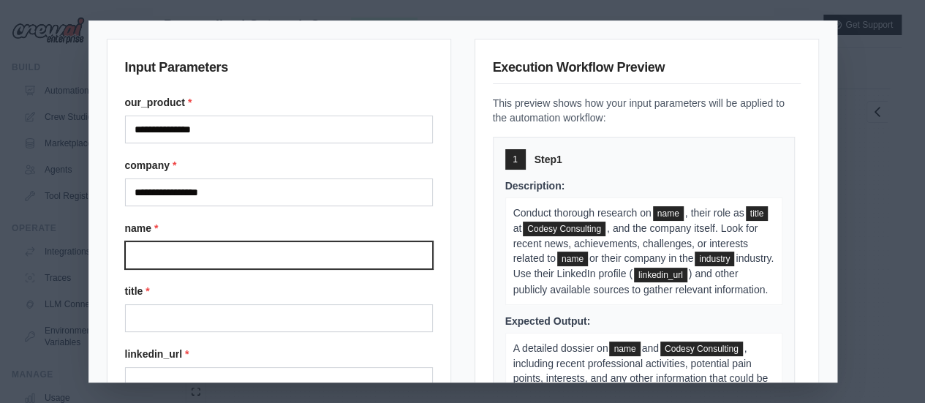
click at [183, 254] on input "Name" at bounding box center [279, 255] width 308 height 28
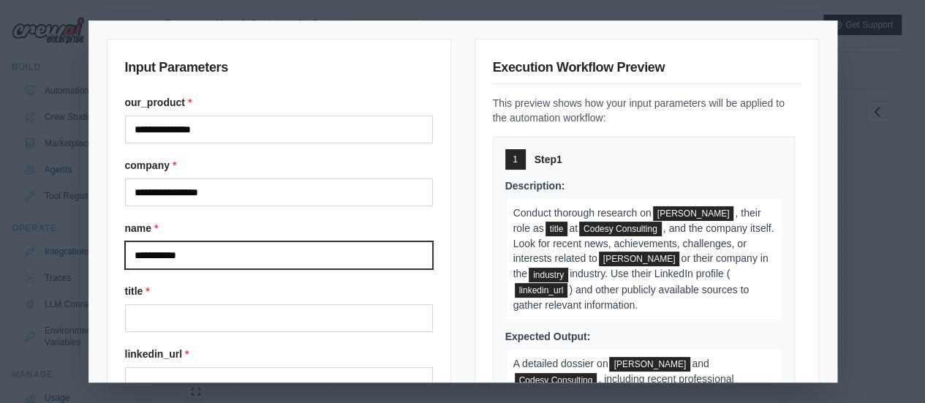
type input "**********"
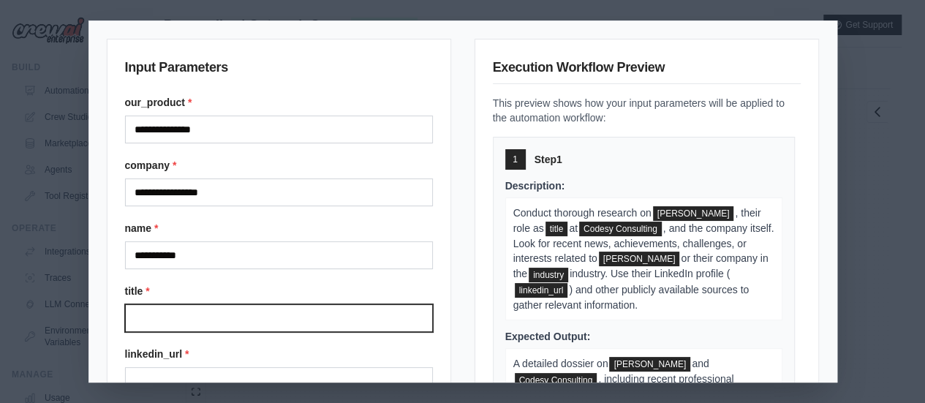
click at [196, 306] on input "Title" at bounding box center [279, 318] width 308 height 28
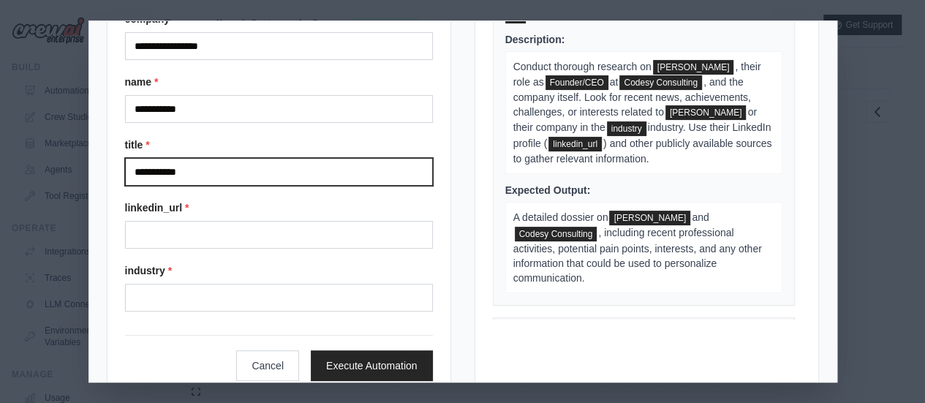
type input "**********"
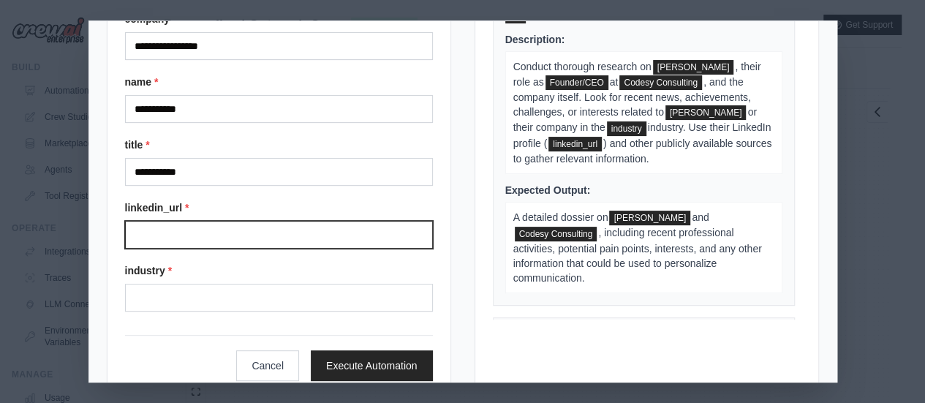
click at [245, 235] on input "Linkedin url" at bounding box center [279, 235] width 308 height 28
type input "**********"
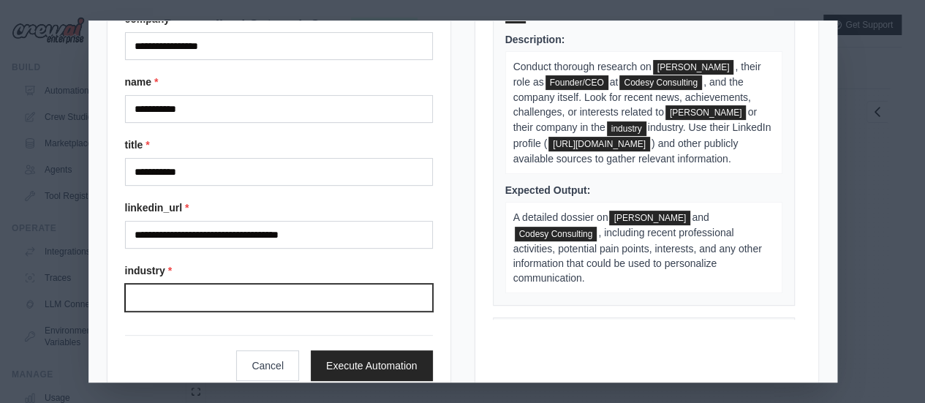
click at [228, 301] on input "Industry" at bounding box center [279, 298] width 308 height 28
type input "**********"
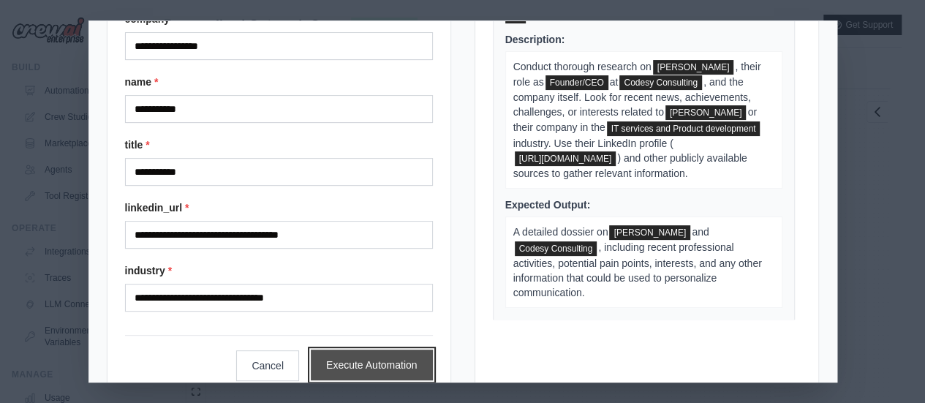
click at [380, 359] on button "Execute Automation" at bounding box center [372, 364] width 122 height 31
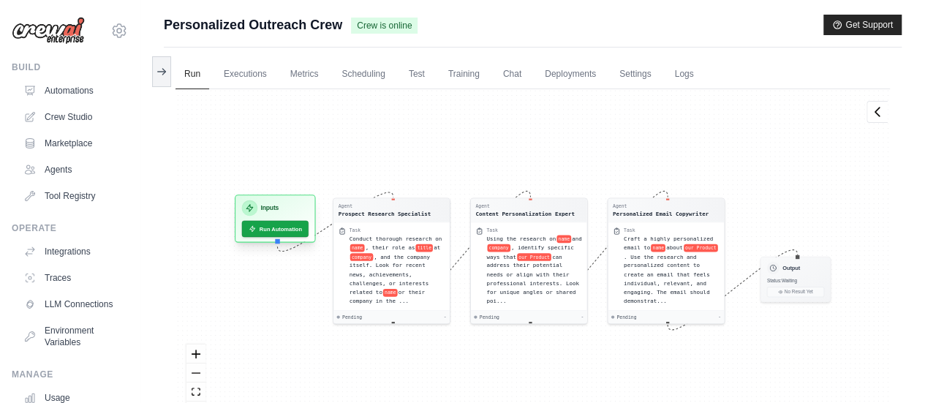
click at [287, 205] on div "Inputs" at bounding box center [275, 207] width 67 height 15
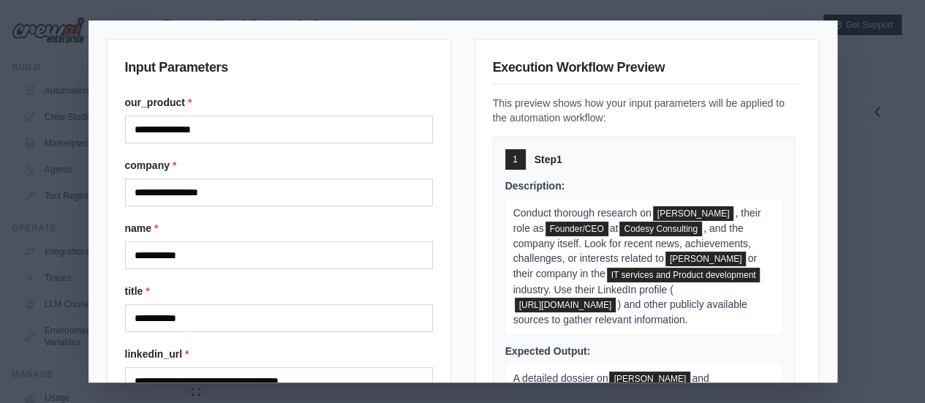
click at [881, 205] on div "**********" at bounding box center [462, 201] width 925 height 403
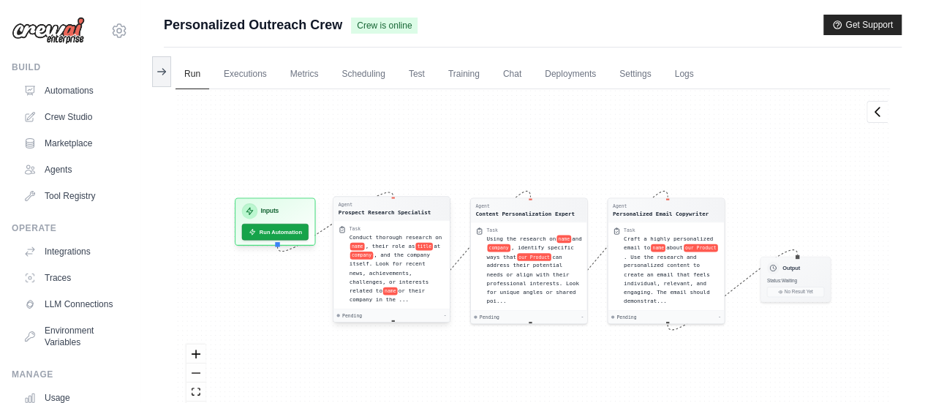
click at [390, 241] on div "Conduct thorough research on name , their role as title at company , and the co…" at bounding box center [397, 268] width 96 height 72
click at [422, 250] on div "Conduct thorough research on name , their role as title at company , and the co…" at bounding box center [397, 268] width 96 height 72
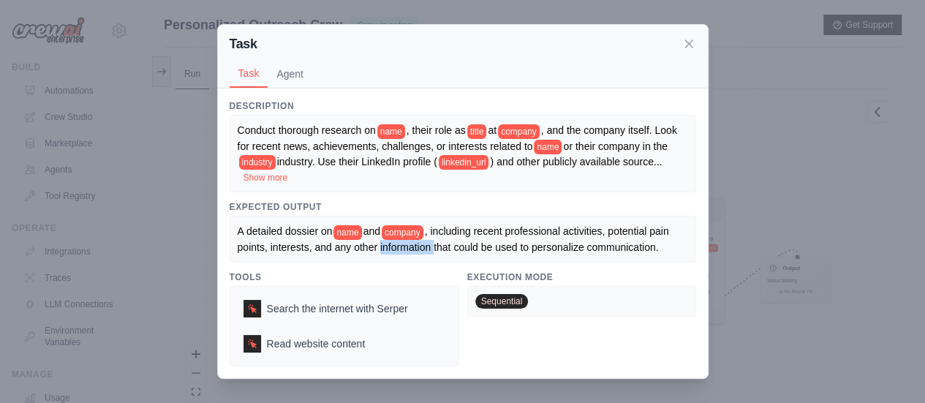
click at [422, 250] on span ", including recent professional activities, potential pain points, interests, a…" at bounding box center [455, 238] width 434 height 27
click at [803, 138] on div "Task Task Agent Description Conduct thorough research on name , their role as t…" at bounding box center [462, 201] width 925 height 403
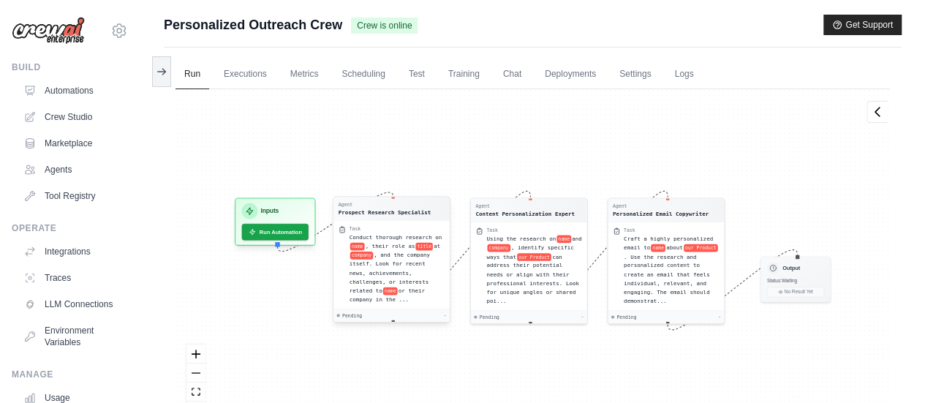
click at [408, 208] on div "Prospect Research Specialist" at bounding box center [384, 212] width 93 height 8
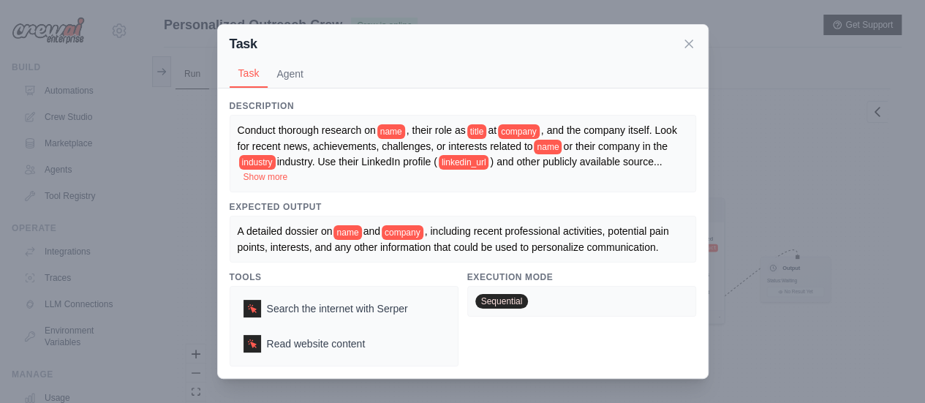
click at [272, 175] on button "Show more" at bounding box center [265, 177] width 45 height 12
click at [303, 70] on button "Agent" at bounding box center [290, 73] width 45 height 28
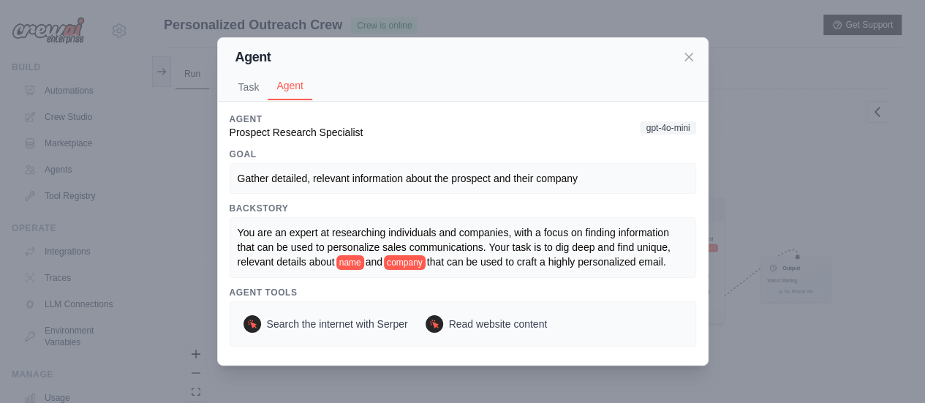
scroll to position [0, 0]
click at [763, 142] on div "Agent Task Agent Description Conduct thorough research on name , their role as …" at bounding box center [462, 201] width 925 height 403
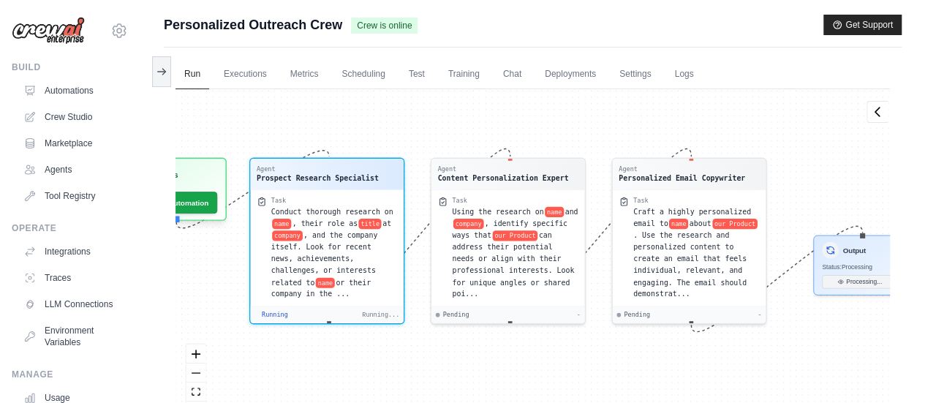
scroll to position [61, 0]
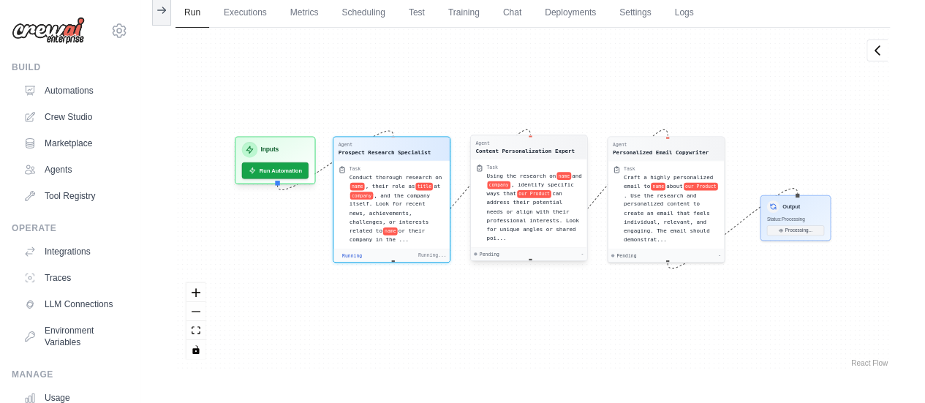
click at [543, 184] on span ", identify specific ways that" at bounding box center [529, 188] width 87 height 15
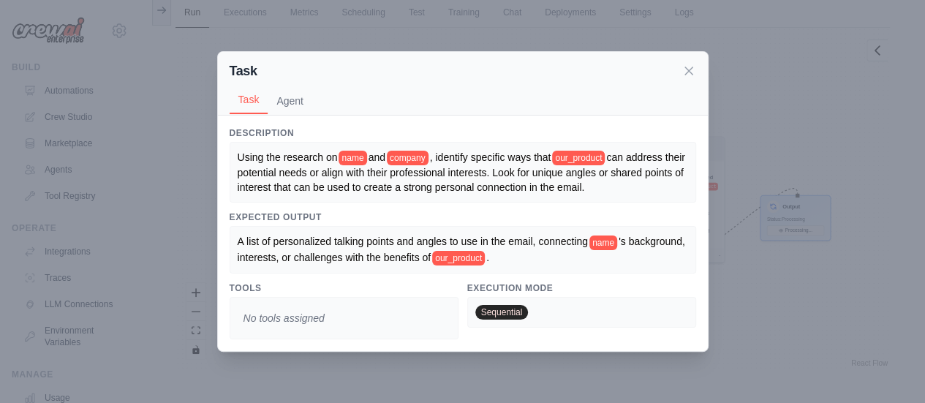
click at [265, 97] on button "Task" at bounding box center [249, 100] width 39 height 28
click at [291, 102] on button "Agent" at bounding box center [290, 100] width 45 height 28
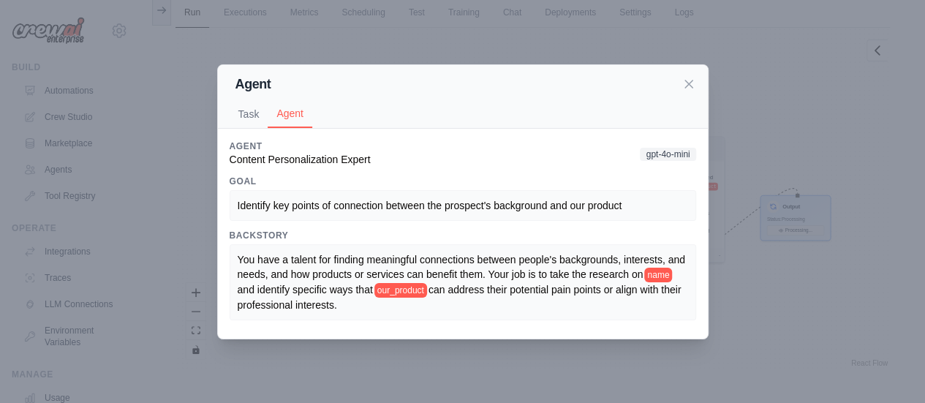
click at [784, 90] on div "Agent Task Agent Description Using the research on name and company , identify …" at bounding box center [462, 201] width 925 height 403
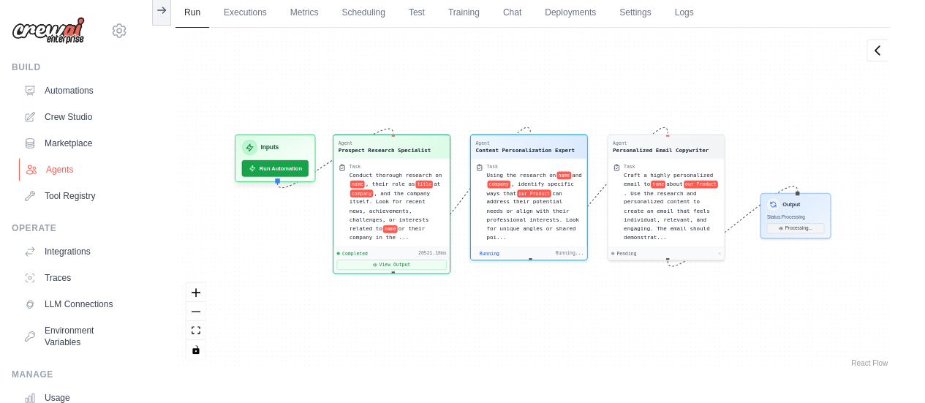
scroll to position [121, 0]
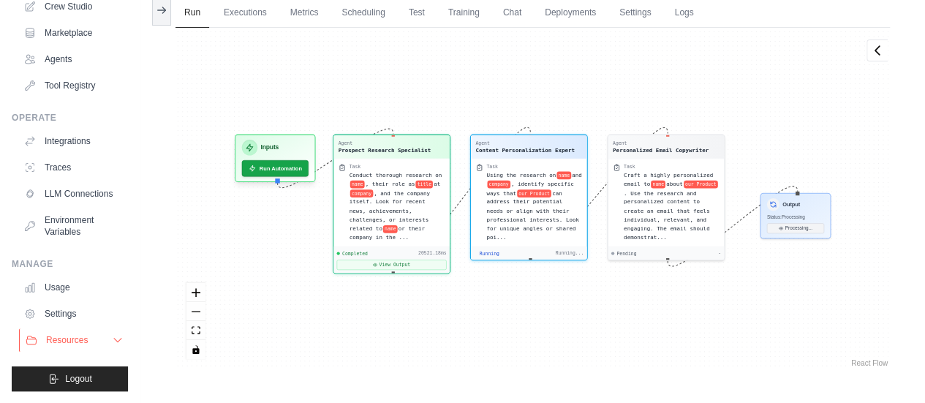
click at [112, 342] on icon at bounding box center [118, 340] width 12 height 12
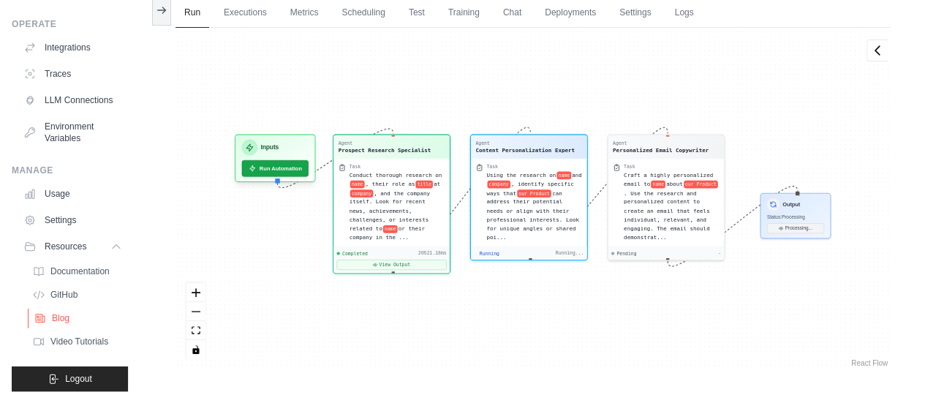
scroll to position [215, 0]
click at [112, 249] on icon at bounding box center [118, 246] width 12 height 12
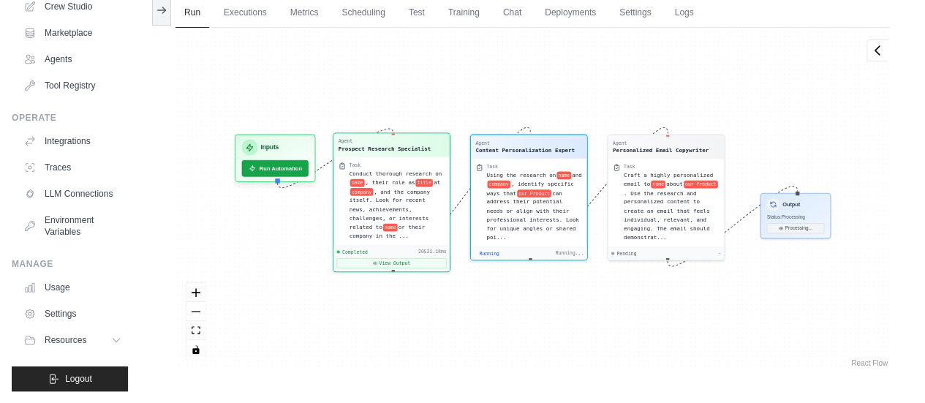
click at [411, 226] on span "or their company in the ..." at bounding box center [386, 231] width 75 height 15
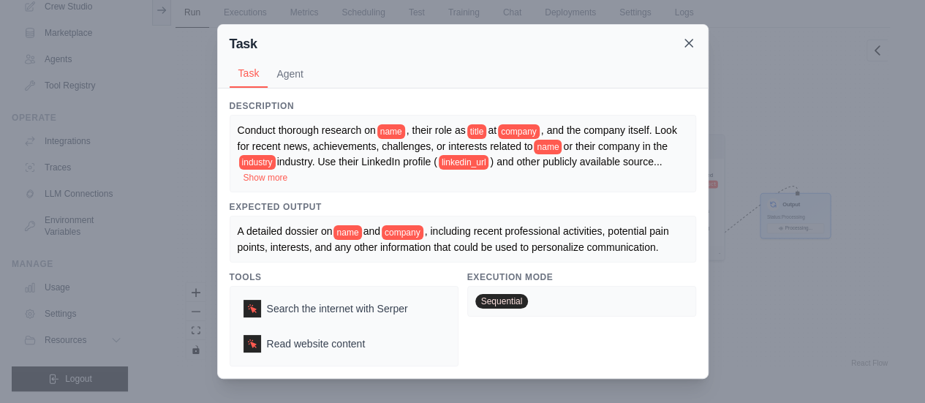
click at [687, 49] on icon at bounding box center [688, 43] width 15 height 15
click at [687, 49] on div "Agent Prospect Research Specialist Task Conduct thorough research on name , the…" at bounding box center [532, 199] width 714 height 342
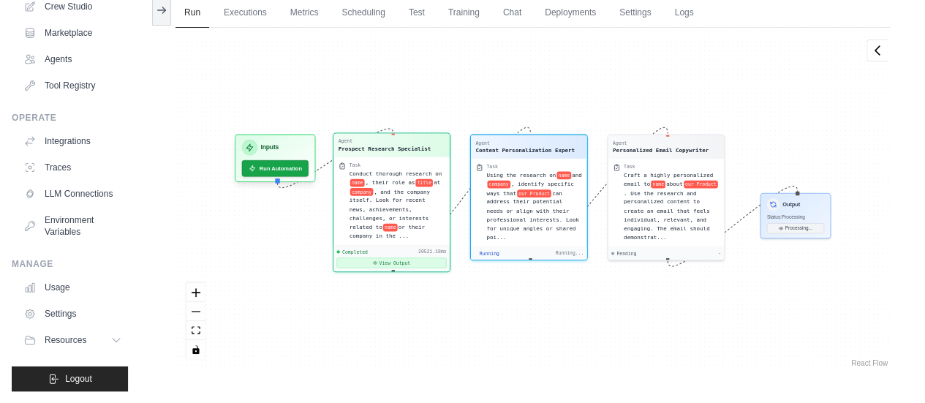
click at [372, 257] on button "View Output" at bounding box center [391, 262] width 110 height 10
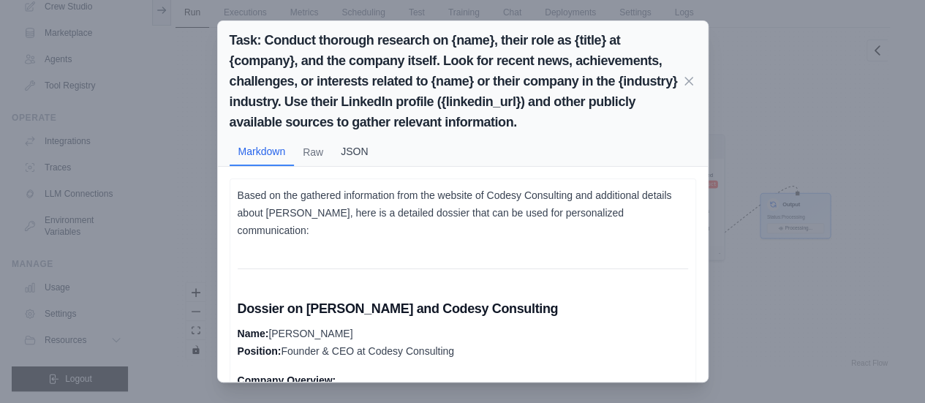
click at [351, 157] on button "JSON" at bounding box center [354, 151] width 45 height 28
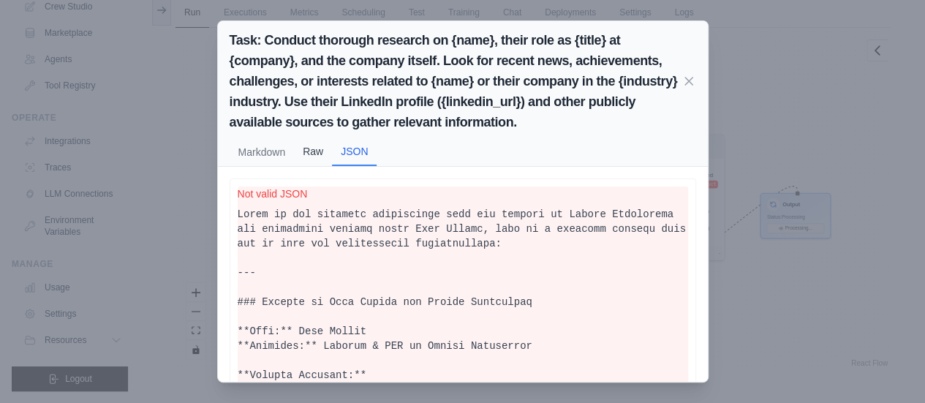
click at [301, 154] on button "Raw" at bounding box center [313, 151] width 38 height 28
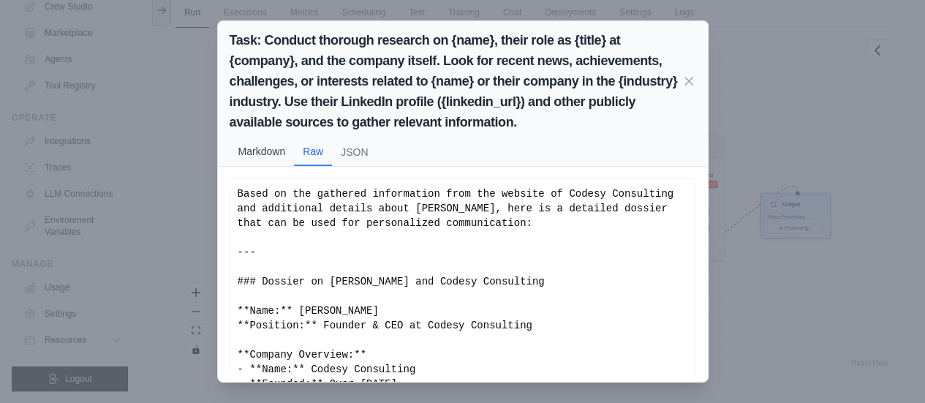
click at [250, 156] on button "Markdown" at bounding box center [262, 151] width 65 height 28
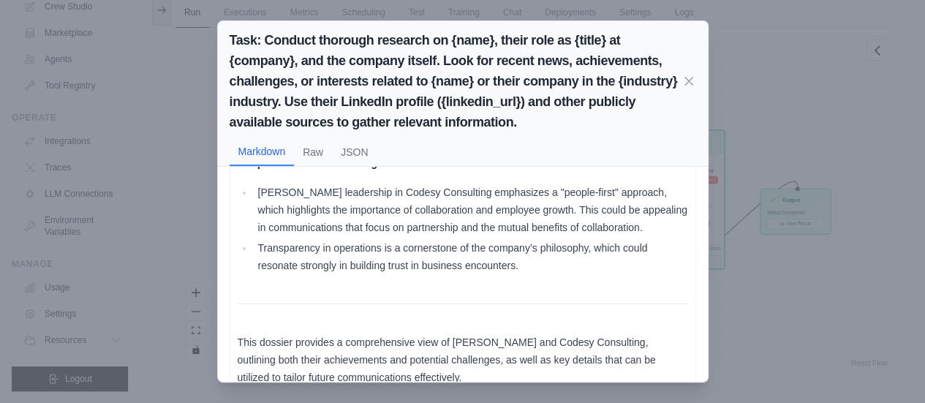
scroll to position [1338, 0]
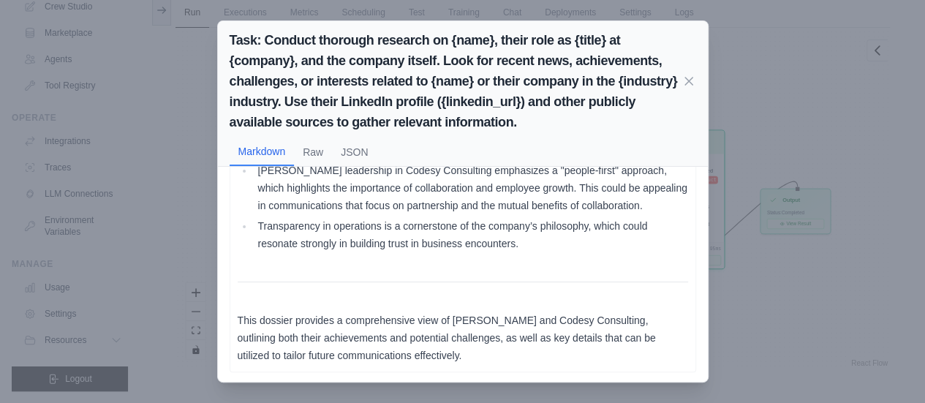
click at [787, 314] on div "Task: Conduct thorough research on {name}, their role as {title} at {company}, …" at bounding box center [462, 201] width 925 height 403
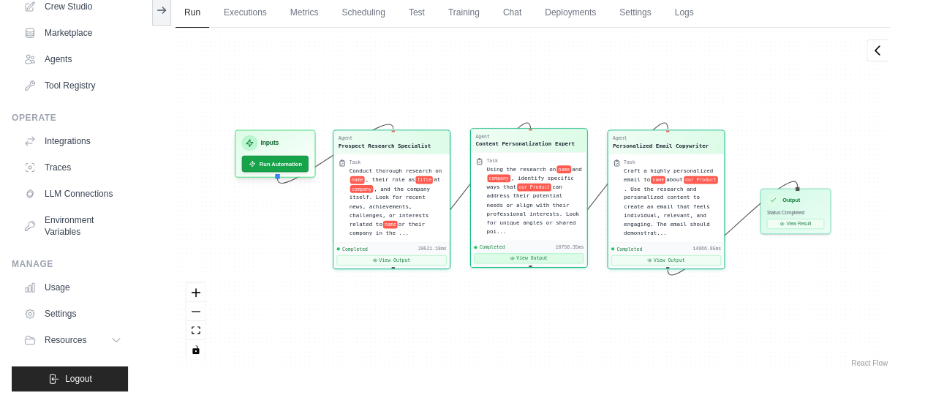
click at [542, 253] on button "View Output" at bounding box center [529, 258] width 110 height 10
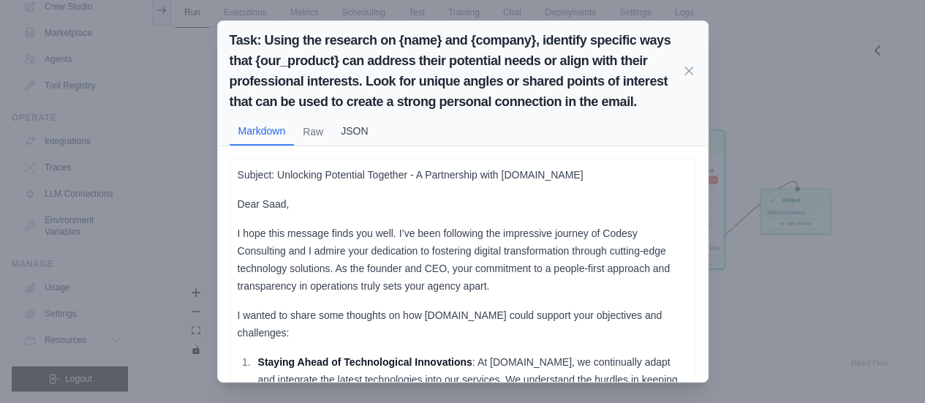
click at [357, 134] on button "JSON" at bounding box center [354, 131] width 45 height 28
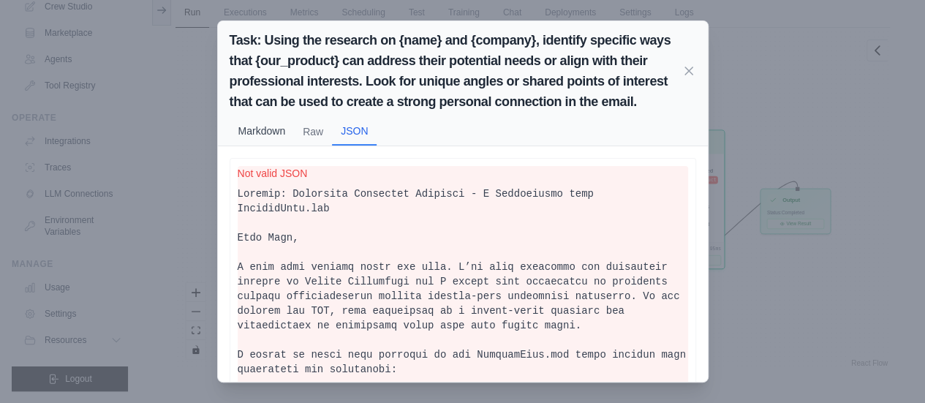
click at [259, 130] on button "Markdown" at bounding box center [262, 131] width 65 height 28
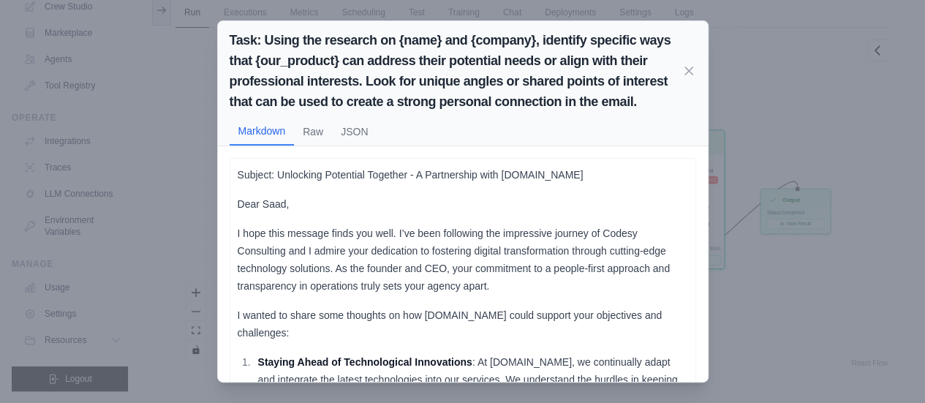
scroll to position [146, 0]
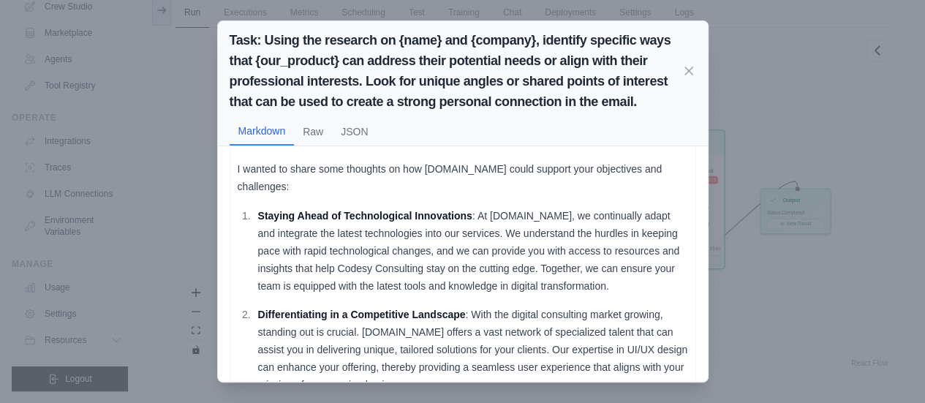
click at [843, 178] on div "Task: Using the research on {name} and {company}, identify specific ways that {…" at bounding box center [462, 201] width 925 height 403
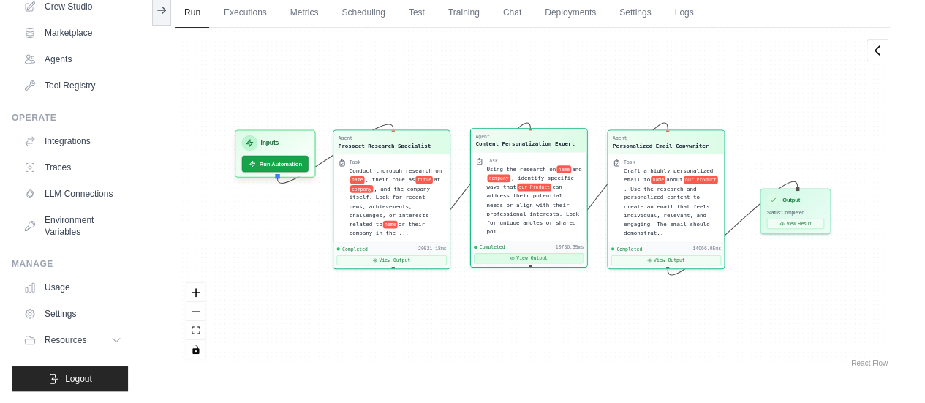
click at [523, 253] on button "View Output" at bounding box center [529, 258] width 110 height 10
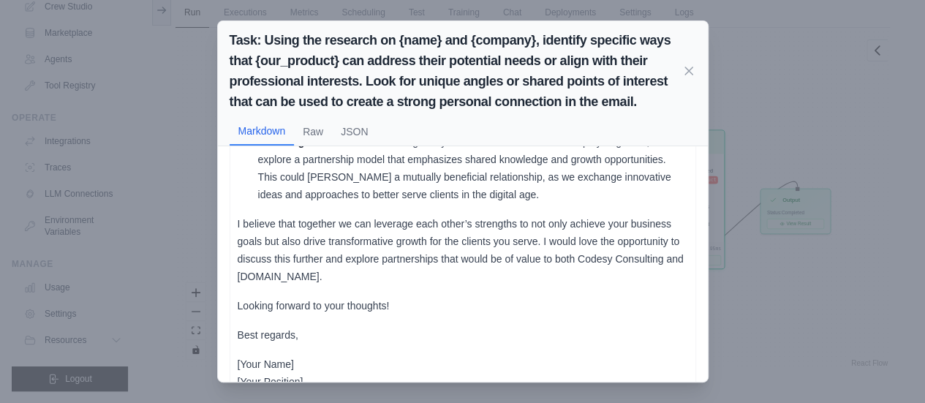
scroll to position [643, 0]
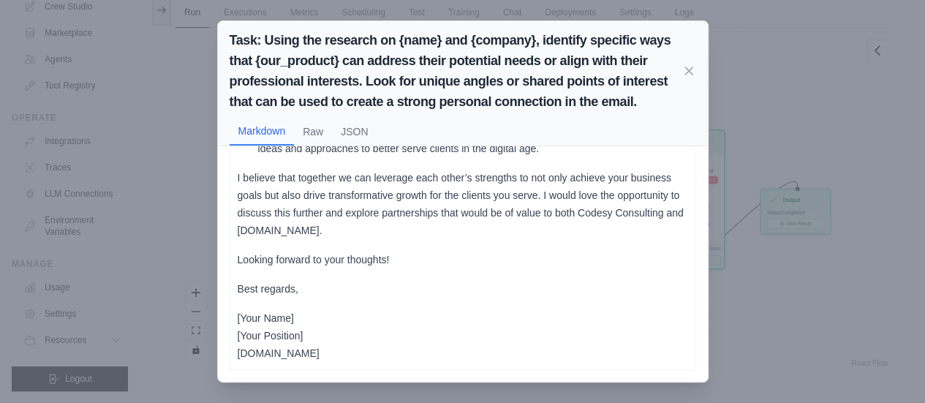
click at [834, 216] on div "Task: Using the research on {name} and {company}, identify specific ways that {…" at bounding box center [462, 201] width 925 height 403
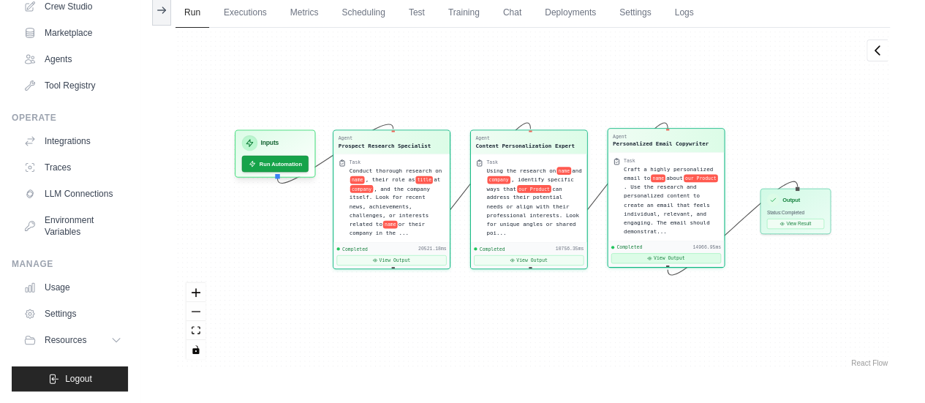
click at [632, 255] on button "View Output" at bounding box center [666, 258] width 110 height 10
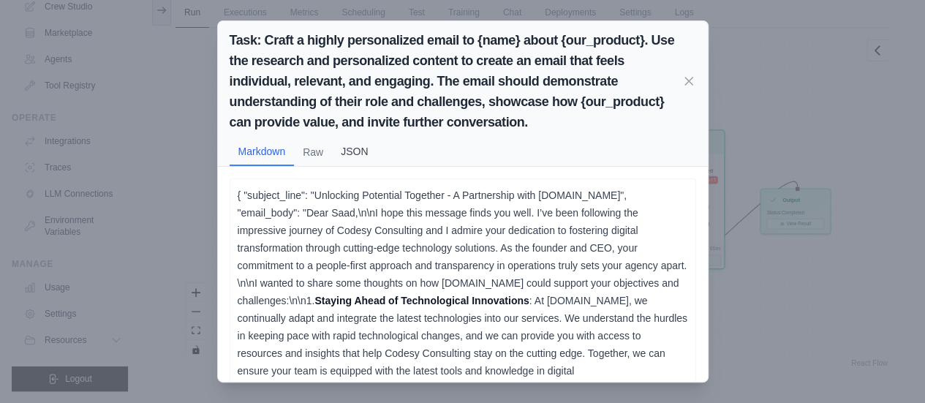
click at [346, 150] on button "JSON" at bounding box center [354, 151] width 45 height 28
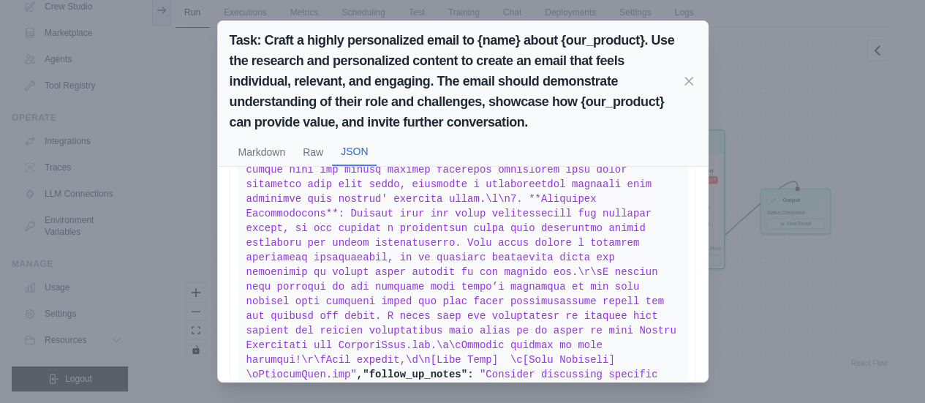
scroll to position [541, 0]
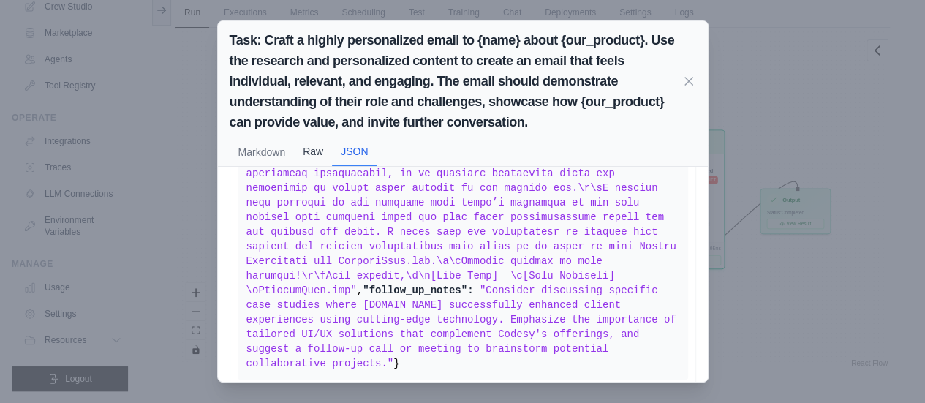
click at [311, 150] on button "Raw" at bounding box center [313, 151] width 38 height 28
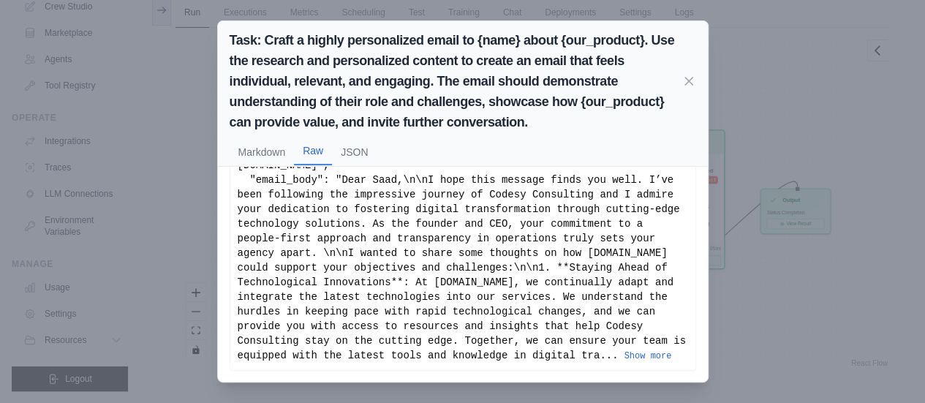
scroll to position [56, 0]
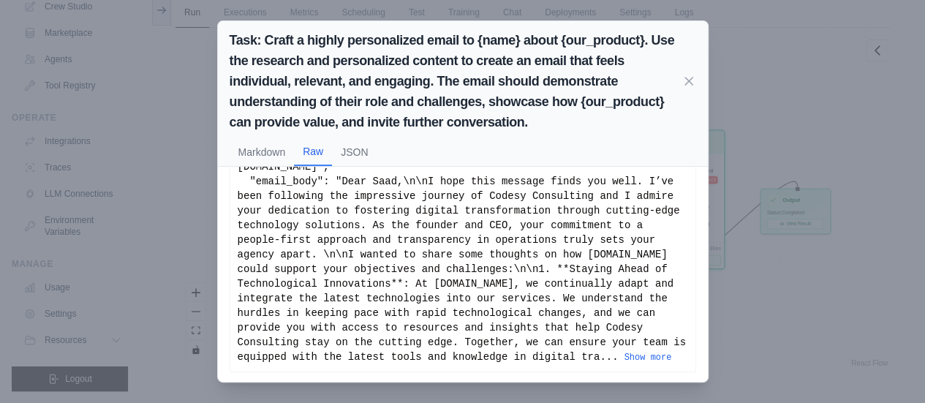
click at [846, 222] on div "Task: Craft a highly personalized email to {name} about {our_product}. Use the …" at bounding box center [462, 201] width 925 height 403
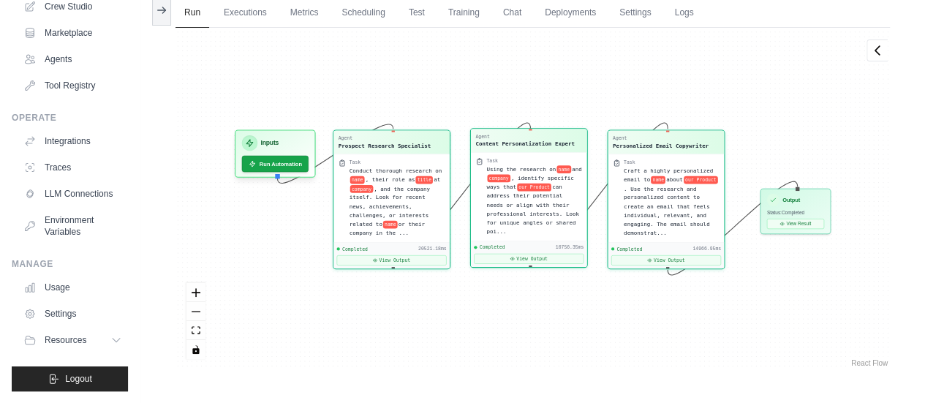
click at [527, 256] on div "Completed 10756.35ms View Output" at bounding box center [529, 253] width 116 height 26
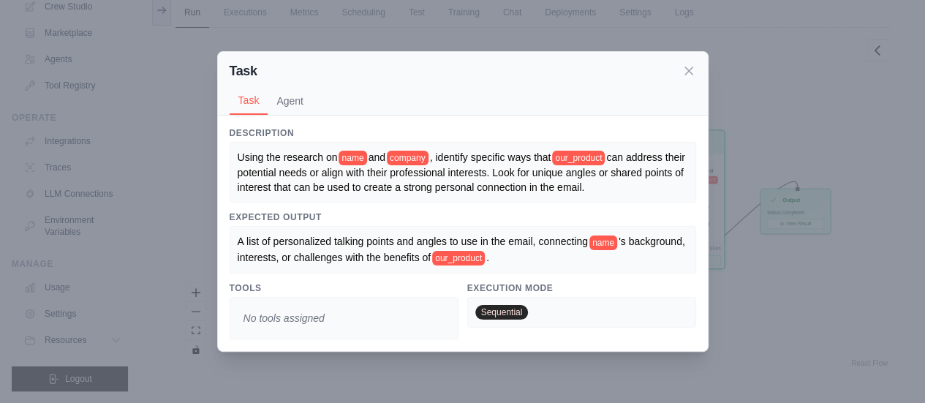
click at [770, 134] on div "Task Task Agent Description Using the research on name and company , identify s…" at bounding box center [462, 201] width 925 height 403
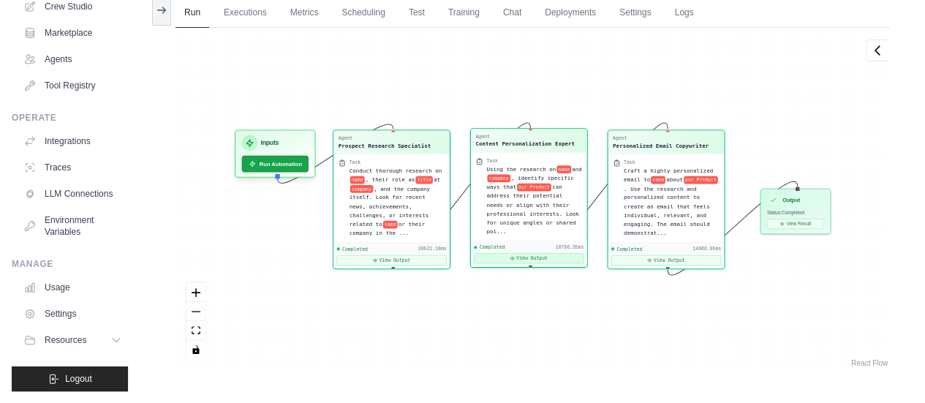
click at [507, 253] on button "View Output" at bounding box center [529, 258] width 110 height 10
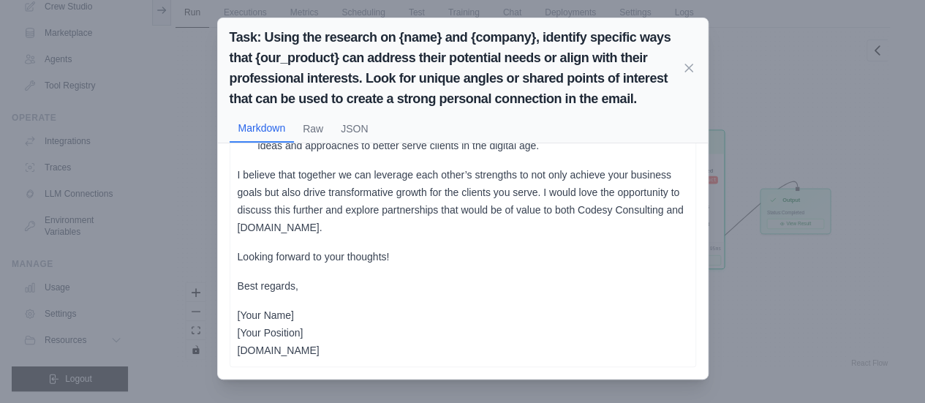
scroll to position [3, 0]
click at [835, 219] on div "Task: Using the research on {name} and {company}, identify specific ways that {…" at bounding box center [462, 201] width 925 height 403
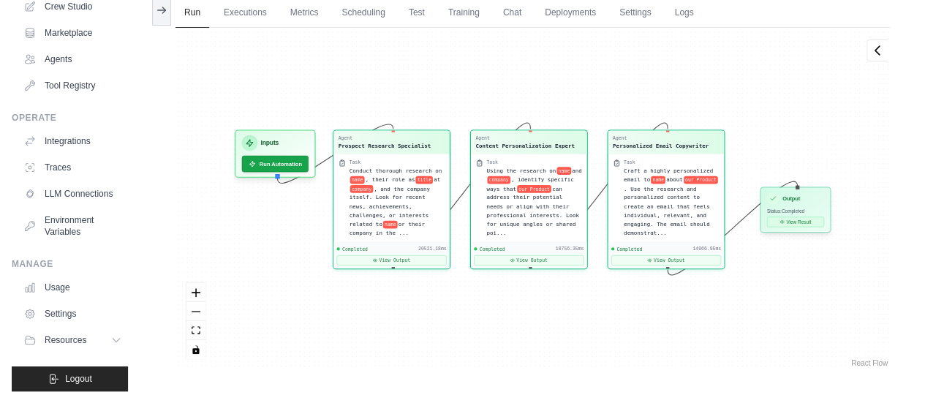
click at [792, 224] on button "View Result" at bounding box center [795, 221] width 57 height 10
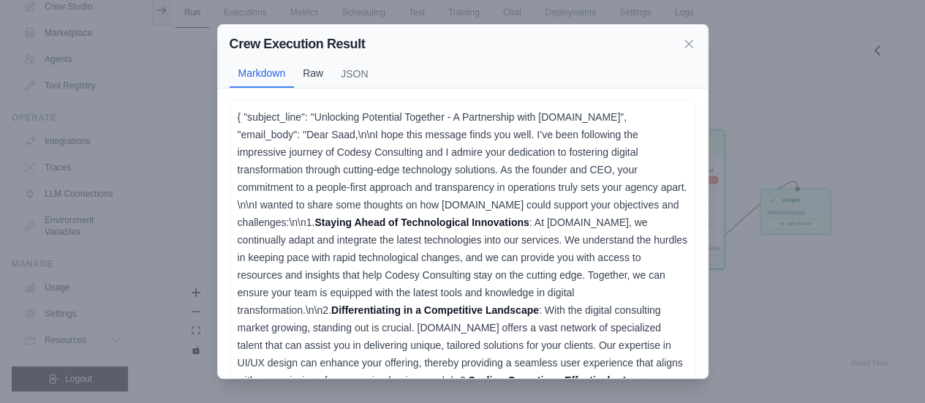
click at [314, 73] on button "Raw" at bounding box center [313, 73] width 38 height 28
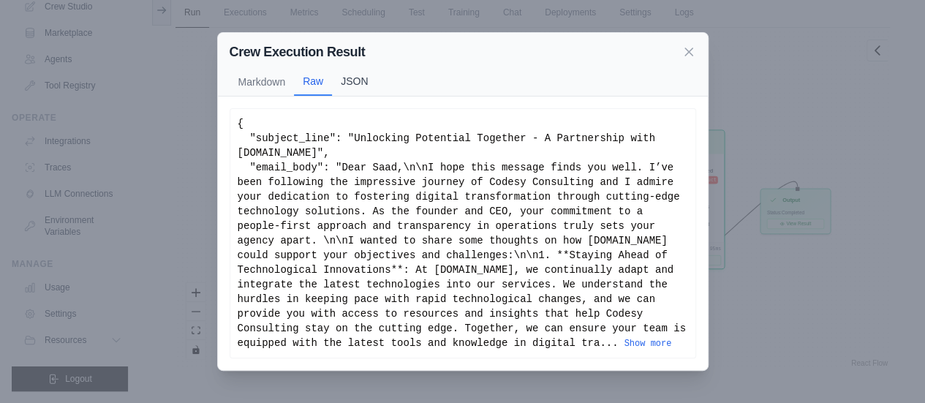
click at [370, 84] on button "JSON" at bounding box center [354, 81] width 45 height 28
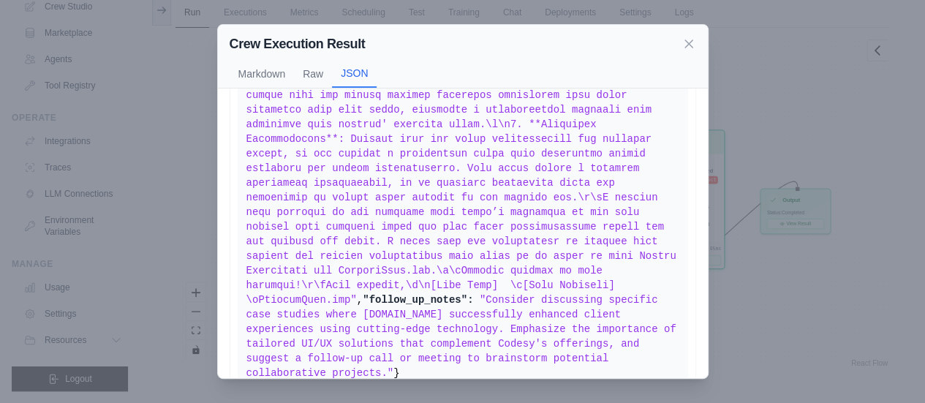
scroll to position [468, 0]
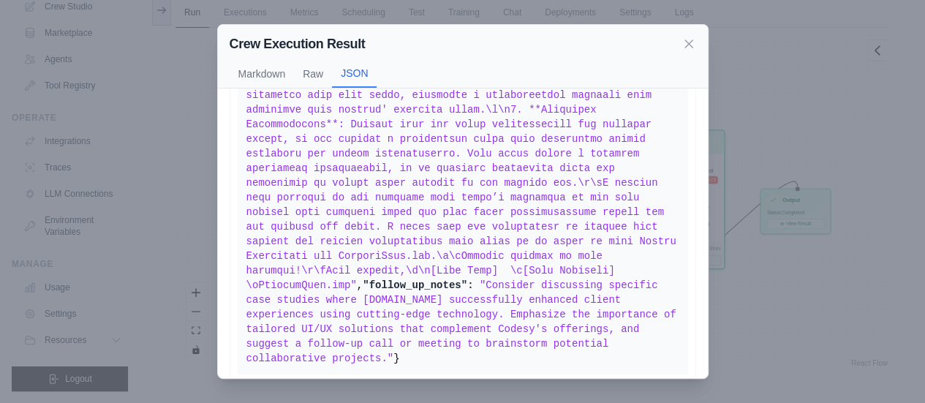
click at [813, 176] on div "Crew Execution Result Markdown Raw JSON { "subject_line": "Unlocking Potential …" at bounding box center [462, 201] width 925 height 403
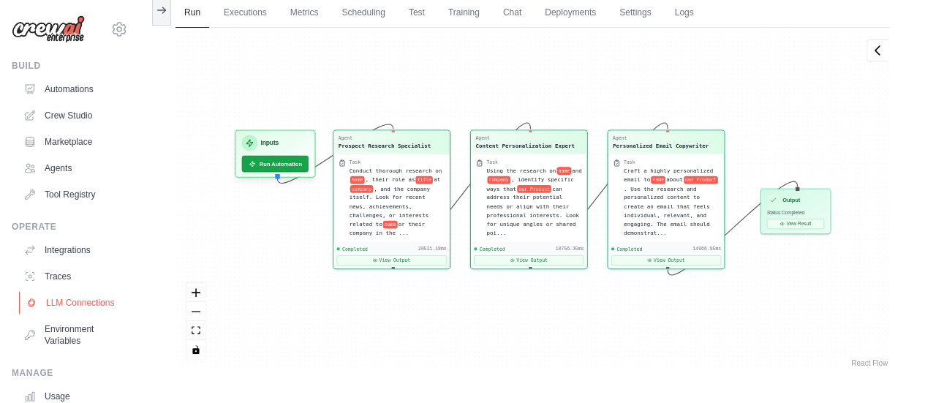
scroll to position [0, 0]
click at [74, 170] on link "Agents" at bounding box center [74, 169] width 110 height 23
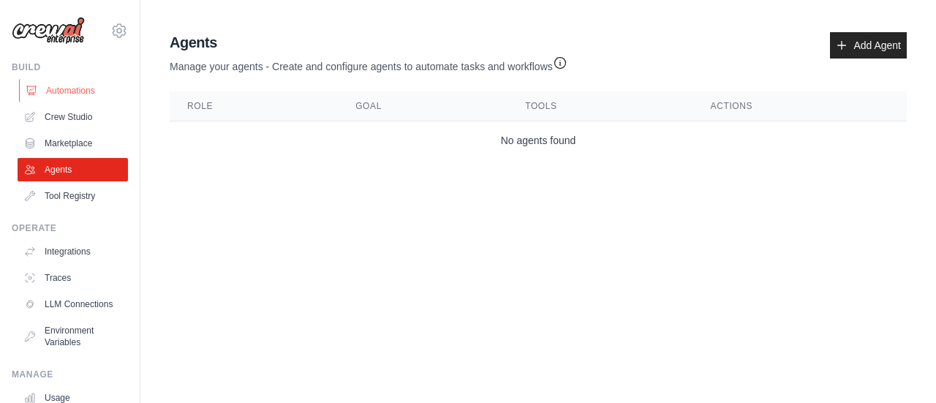
click at [64, 96] on link "Automations" at bounding box center [74, 90] width 110 height 23
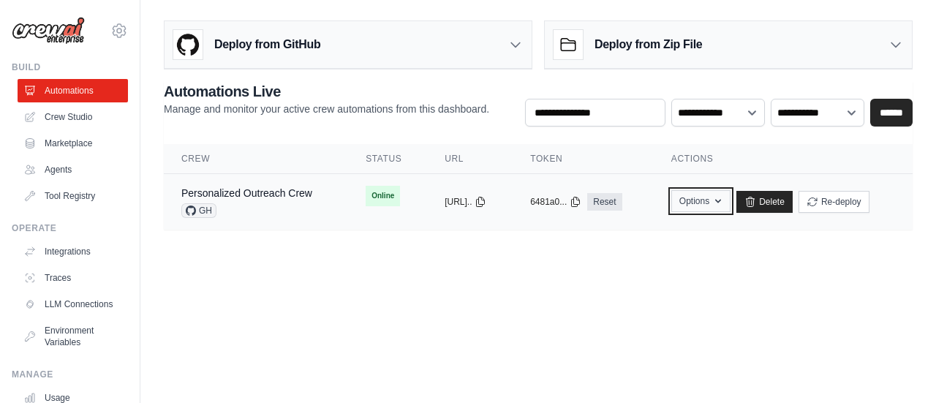
click at [721, 200] on icon "button" at bounding box center [718, 202] width 6 height 4
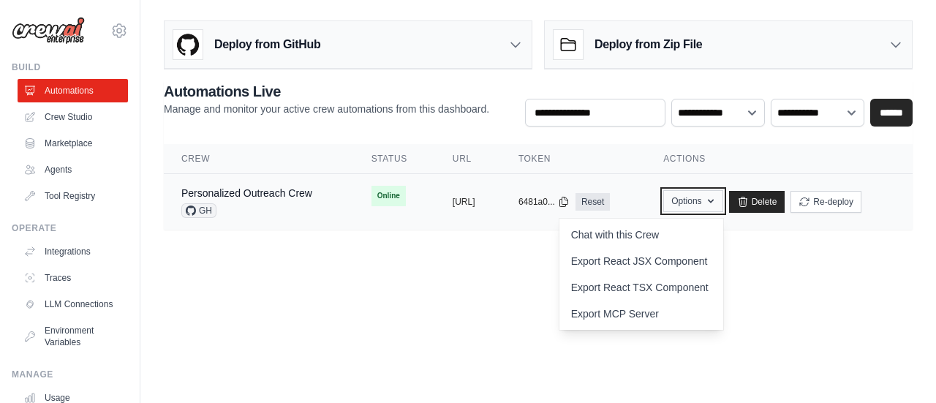
click at [716, 197] on icon "button" at bounding box center [711, 201] width 12 height 12
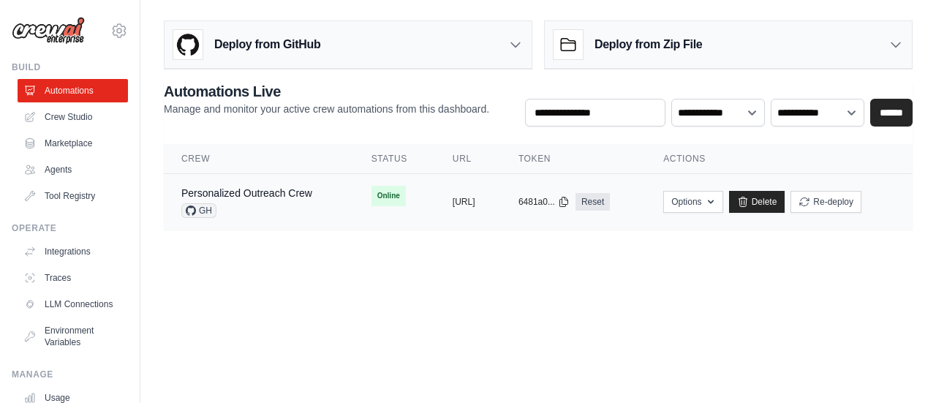
click at [200, 209] on span "GH" at bounding box center [198, 210] width 35 height 15
drag, startPoint x: 200, startPoint y: 209, endPoint x: 539, endPoint y: 259, distance: 342.0
click at [548, 262] on body "[EMAIL_ADDRESS][DOMAIN_NAME] Settings Build Automations Crew Studio" at bounding box center [468, 201] width 936 height 403
click at [465, 203] on button "[URL]" at bounding box center [463, 201] width 23 height 12
click at [716, 202] on icon "button" at bounding box center [711, 201] width 12 height 12
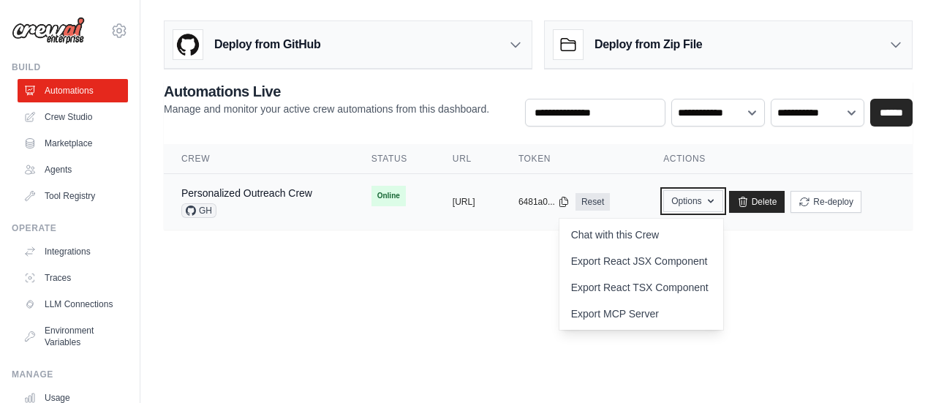
click at [716, 202] on icon "button" at bounding box center [711, 201] width 12 height 12
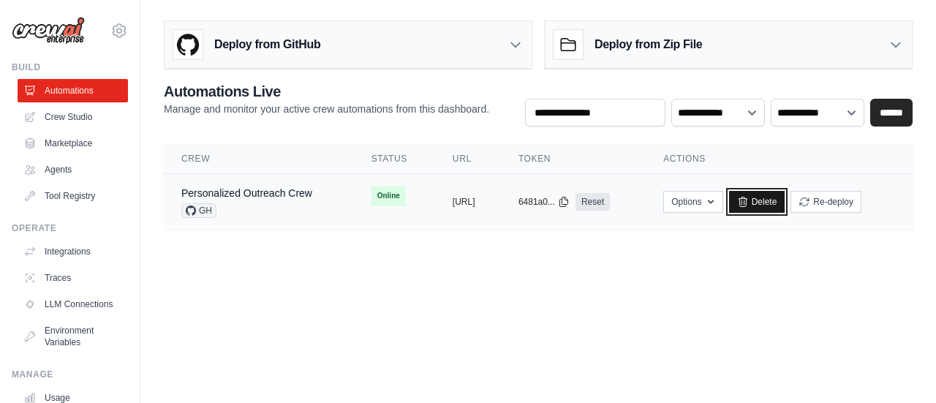
click at [746, 198] on icon at bounding box center [742, 202] width 8 height 10
click at [515, 43] on icon at bounding box center [515, 44] width 15 height 15
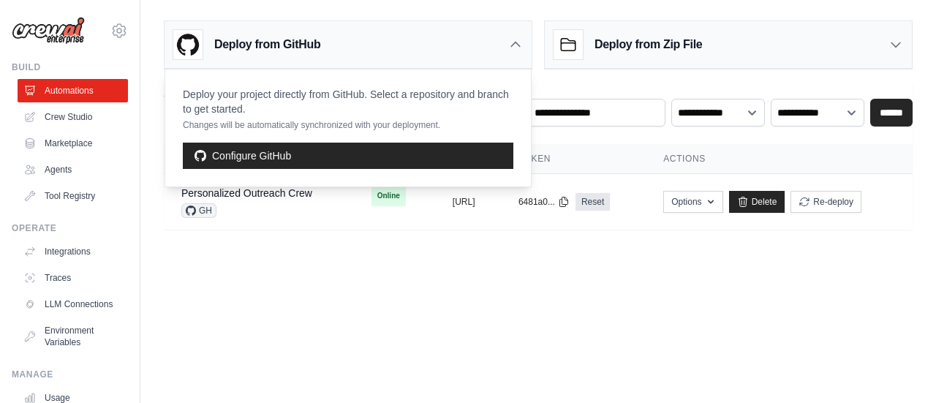
click at [515, 43] on icon at bounding box center [515, 44] width 9 height 4
